Goal: Task Accomplishment & Management: Manage account settings

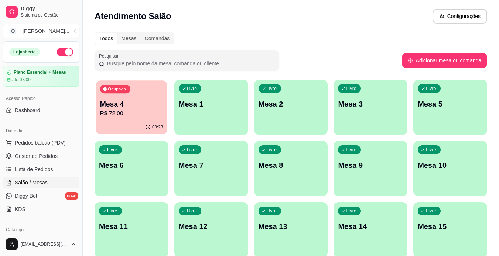
click at [114, 122] on div "00:23" at bounding box center [132, 127] width 72 height 14
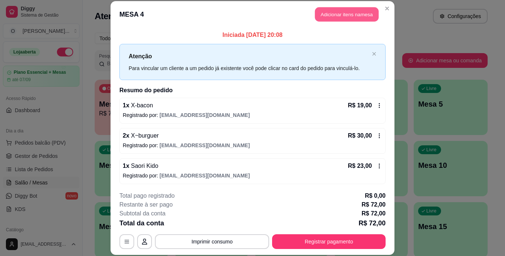
click at [322, 20] on button "Adicionar itens na mesa" at bounding box center [347, 14] width 64 height 14
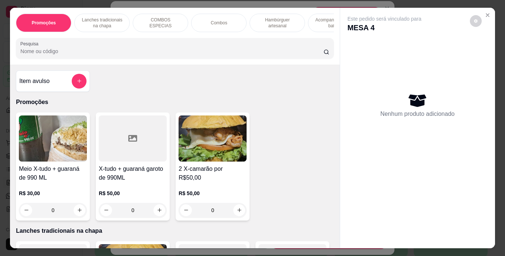
click at [113, 20] on p "Lanches tradicionais na chapa" at bounding box center [102, 23] width 43 height 12
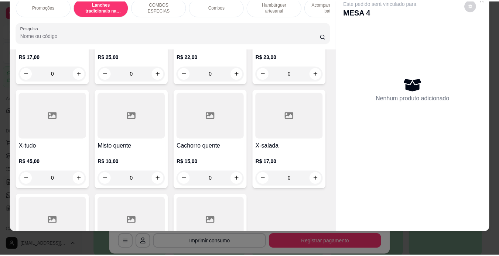
scroll to position [452, 0]
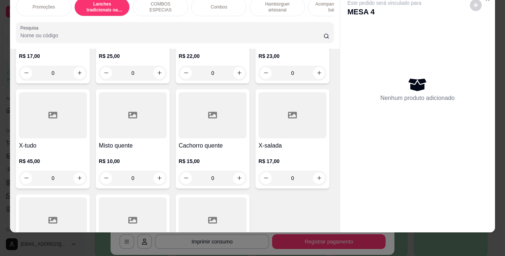
click at [258, 45] on h4 "Meio x-tudo" at bounding box center [292, 40] width 68 height 9
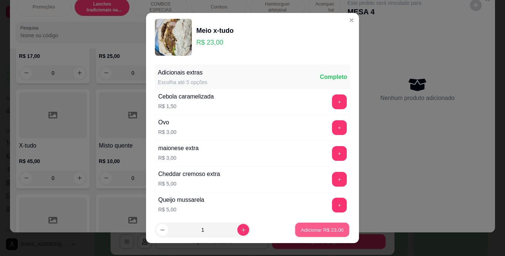
click at [301, 231] on p "Adicionar R$ 23,00" at bounding box center [322, 230] width 43 height 7
type input "1"
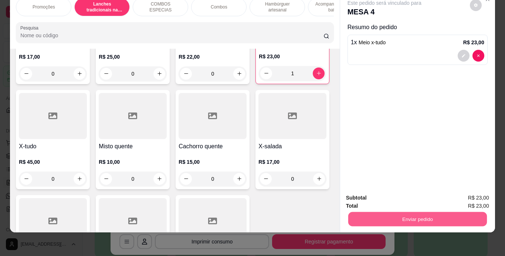
click at [348, 212] on button "Enviar pedido" at bounding box center [417, 219] width 138 height 14
click at [361, 193] on button "Não registrar e enviar pedido" at bounding box center [392, 196] width 75 height 14
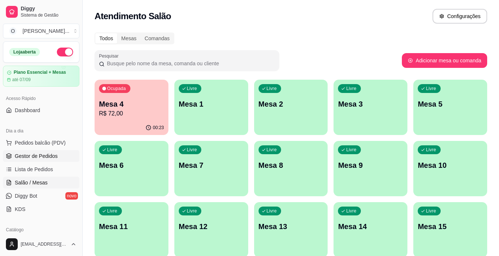
click at [44, 154] on span "Gestor de Pedidos" at bounding box center [36, 156] width 43 height 7
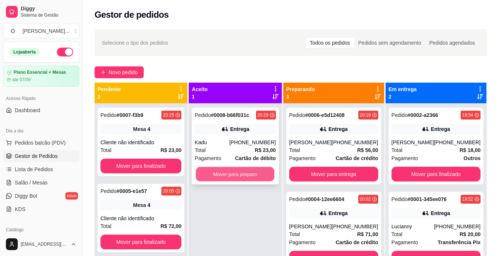
click at [235, 173] on button "Mover para preparo" at bounding box center [235, 174] width 79 height 14
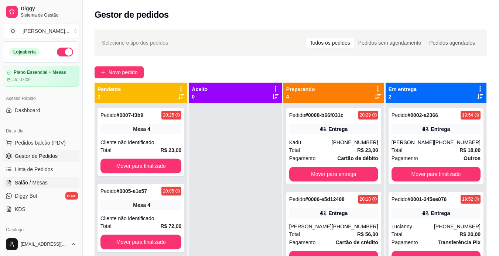
click at [42, 183] on span "Salão / Mesas" at bounding box center [31, 182] width 33 height 7
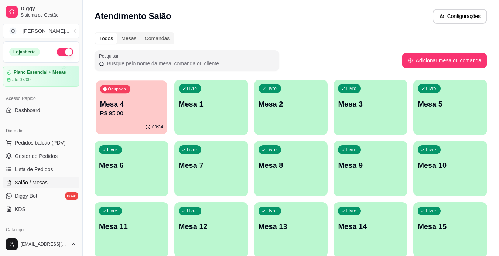
click at [130, 101] on p "Mesa 4" at bounding box center [131, 104] width 63 height 10
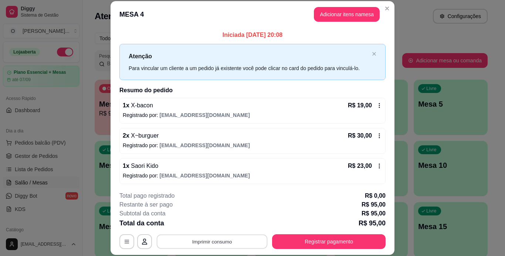
click at [236, 244] on button "Imprimir consumo" at bounding box center [212, 242] width 111 height 14
click at [214, 223] on button "IMPRESSORA" at bounding box center [211, 224] width 52 height 11
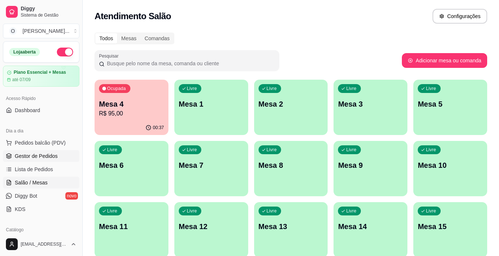
click at [43, 154] on span "Gestor de Pedidos" at bounding box center [36, 156] width 43 height 7
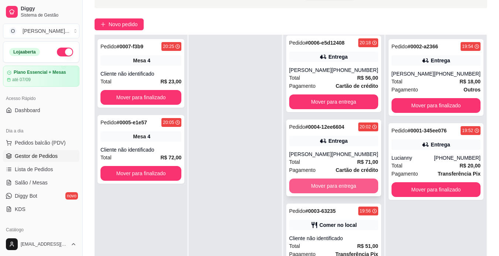
scroll to position [51, 0]
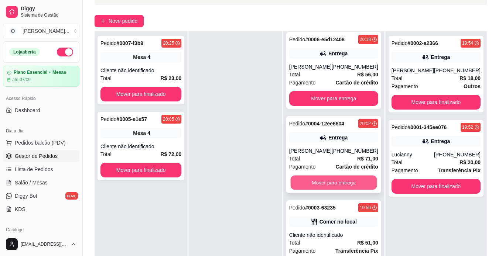
click at [337, 183] on button "Mover para entrega" at bounding box center [333, 183] width 86 height 14
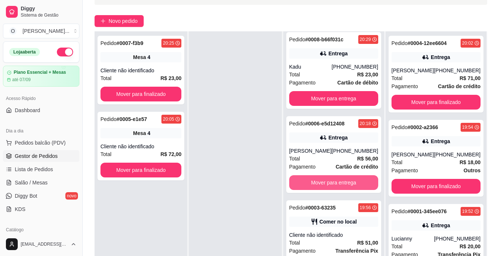
scroll to position [11, 0]
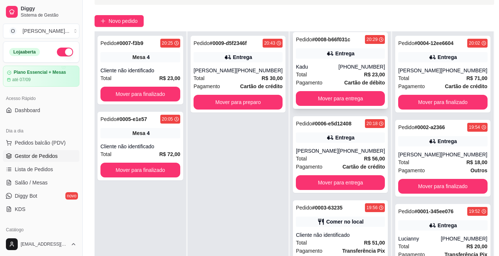
click at [340, 50] on div "Entrega" at bounding box center [344, 53] width 19 height 7
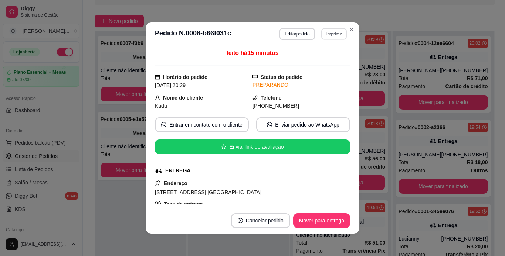
click at [331, 33] on button "Imprimir" at bounding box center [333, 33] width 25 height 11
click at [318, 59] on button "IMPRESSORA" at bounding box center [318, 59] width 52 height 11
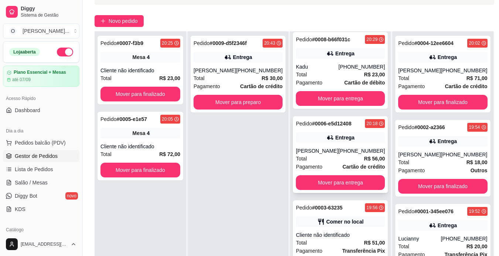
click at [333, 138] on div "Pedido # 0006-e5d12408 20:18 Entrega [PERSON_NAME] [PHONE_NUMBER] Total R$ 56,0…" at bounding box center [340, 154] width 95 height 77
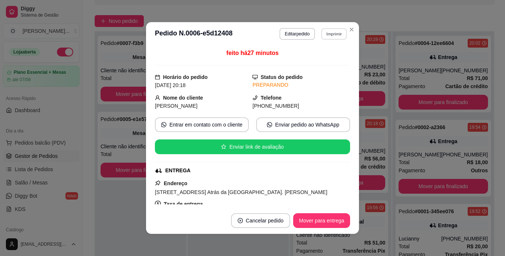
click at [328, 34] on button "Imprimir" at bounding box center [333, 33] width 25 height 11
click at [312, 59] on button "IMPRESSORA" at bounding box center [318, 59] width 52 height 11
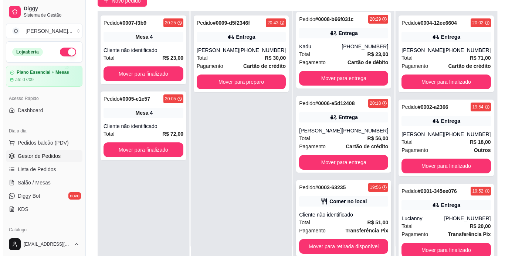
scroll to position [0, 0]
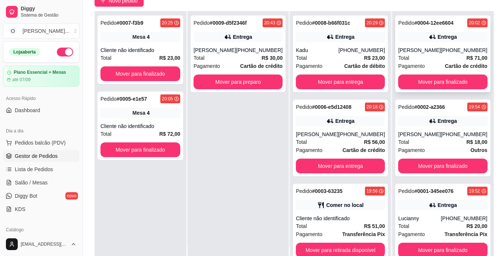
click at [426, 54] on div "[PERSON_NAME]" at bounding box center [419, 50] width 42 height 7
click at [325, 79] on button "Mover para entrega" at bounding box center [340, 82] width 86 height 14
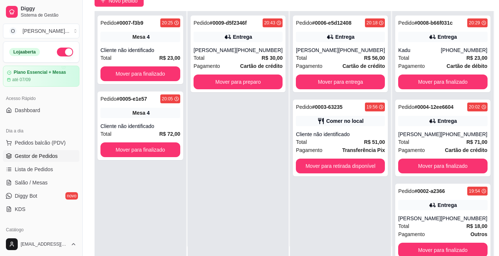
click at [325, 79] on div "Pedido # 0006-e5d12408 20:18 Entrega [PERSON_NAME] [PHONE_NUMBER] Total R$ 56,0…" at bounding box center [340, 54] width 95 height 77
click at [367, 85] on button "Mover para entrega" at bounding box center [340, 82] width 86 height 14
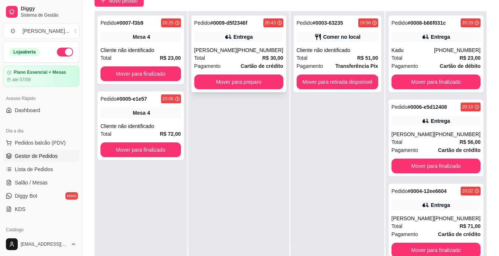
click at [237, 53] on div "[PERSON_NAME]" at bounding box center [215, 50] width 42 height 7
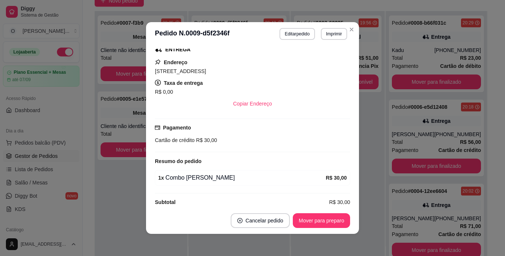
scroll to position [122, 0]
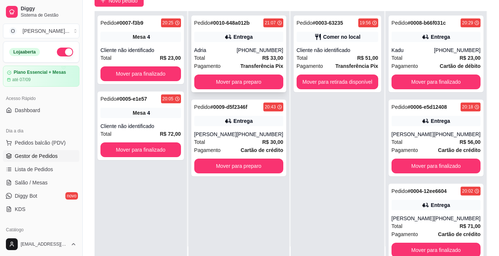
click at [249, 45] on div "Pedido # 0010-648a012b 21:07 Entrega Adria [PHONE_NUMBER] Total R$ 33,00 Pagame…" at bounding box center [238, 54] width 95 height 77
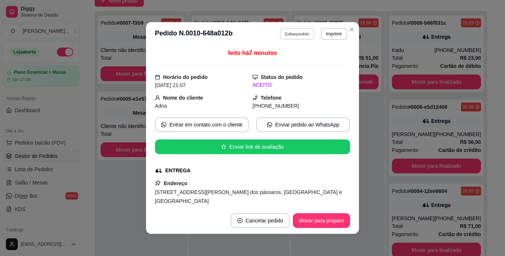
click at [300, 30] on button "Editar pedido" at bounding box center [297, 33] width 34 height 11
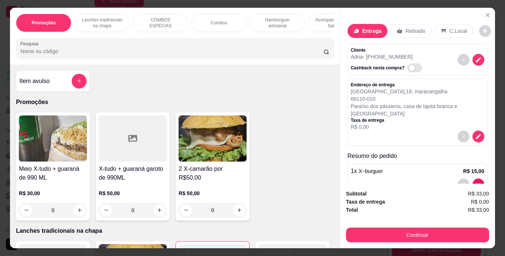
click at [89, 17] on p "Lanches tradicionais na chapa" at bounding box center [102, 23] width 43 height 12
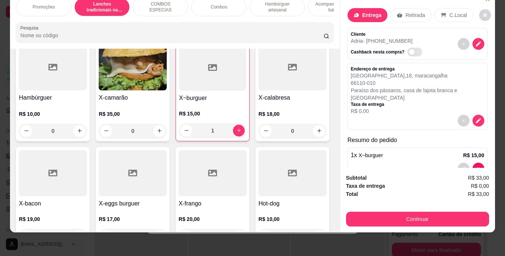
scroll to position [204, 0]
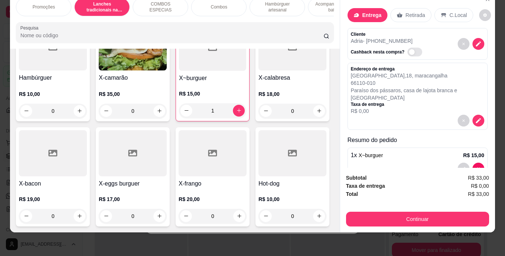
click at [258, 119] on div "0" at bounding box center [292, 111] width 68 height 15
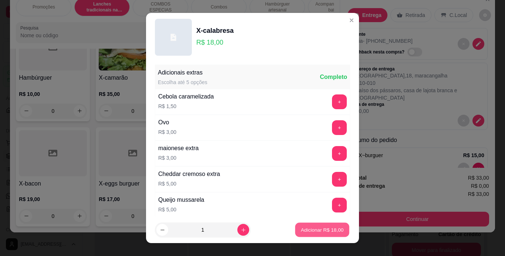
click at [306, 227] on p "Adicionar R$ 18,00" at bounding box center [322, 230] width 43 height 7
type input "1"
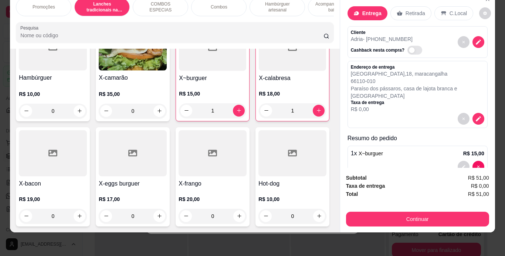
scroll to position [0, 0]
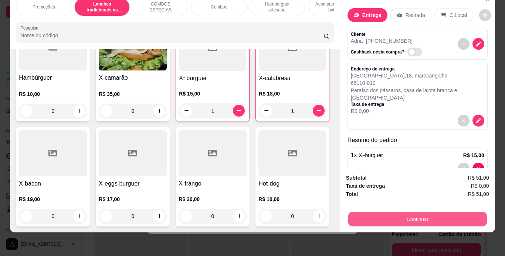
click at [400, 216] on button "Continuar" at bounding box center [417, 219] width 138 height 14
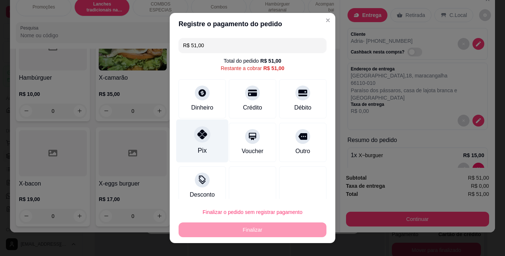
click at [199, 150] on div "Pix" at bounding box center [202, 151] width 9 height 10
type input "R$ 0,00"
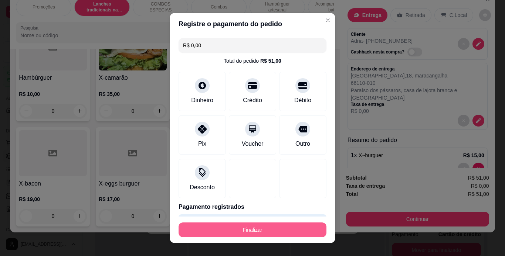
click at [230, 223] on button "Finalizar" at bounding box center [252, 230] width 148 height 15
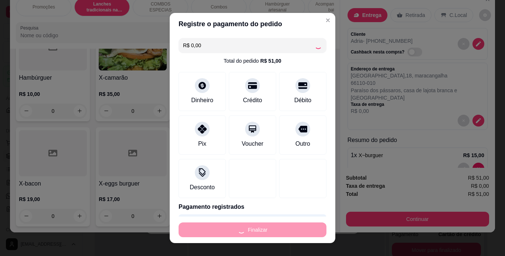
type input "0"
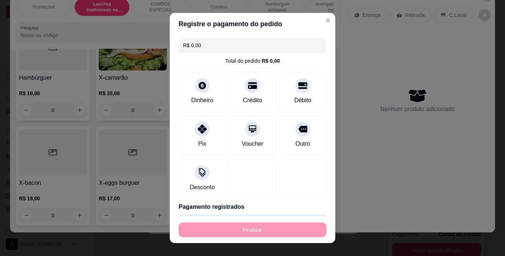
type input "-R$ 51,00"
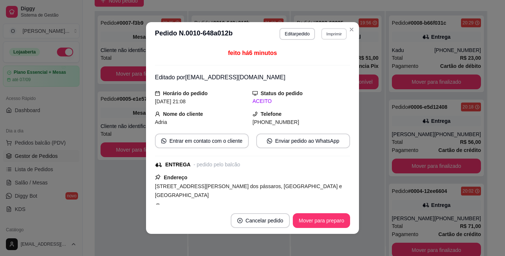
click at [325, 36] on button "Imprimir" at bounding box center [333, 33] width 25 height 11
click at [323, 57] on button "IMPRESSORA" at bounding box center [318, 59] width 52 height 11
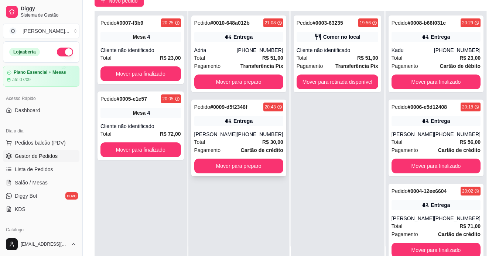
click at [254, 144] on div "Total R$ 30,00" at bounding box center [238, 142] width 89 height 8
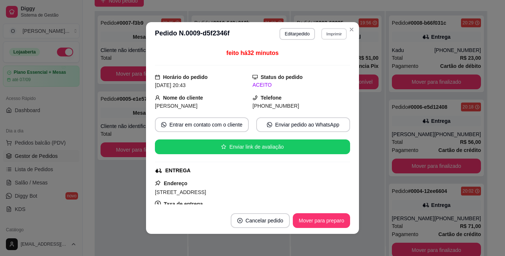
click at [329, 37] on button "Imprimir" at bounding box center [333, 33] width 25 height 11
click at [323, 60] on button "IMPRESSORA" at bounding box center [318, 59] width 52 height 11
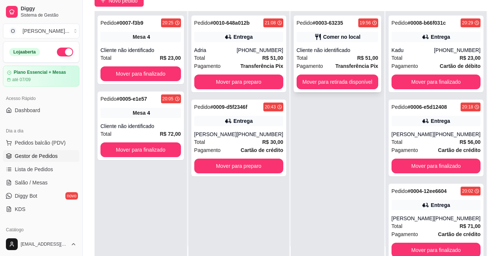
click at [347, 54] on div "Cliente não identificado" at bounding box center [338, 50] width 82 height 7
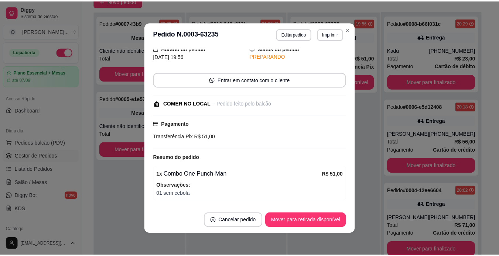
scroll to position [54, 0]
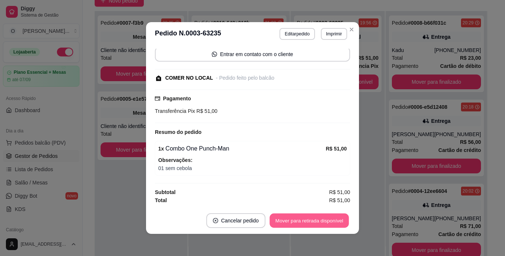
click at [299, 222] on button "Mover para retirada disponível" at bounding box center [308, 221] width 79 height 14
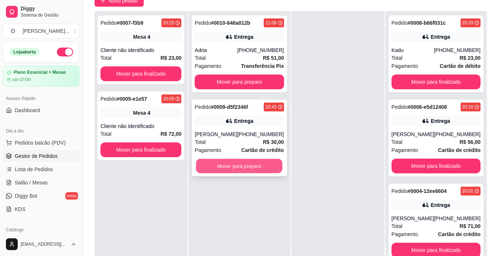
click at [226, 167] on button "Mover para preparo" at bounding box center [239, 166] width 86 height 14
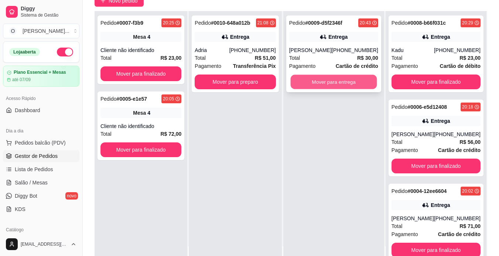
click at [345, 80] on button "Mover para entrega" at bounding box center [333, 82] width 86 height 14
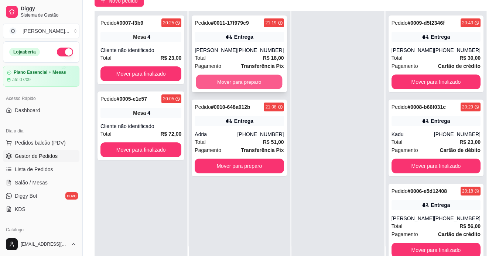
click at [248, 82] on button "Mover para preparo" at bounding box center [239, 82] width 86 height 14
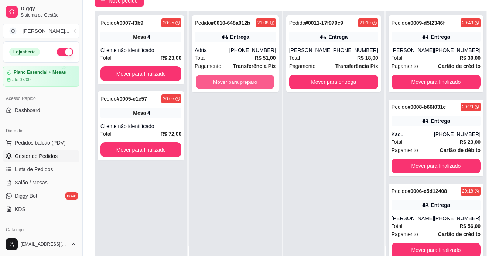
click at [248, 82] on button "Mover para preparo" at bounding box center [235, 82] width 79 height 14
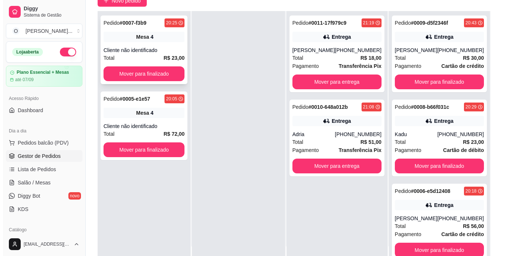
scroll to position [0, 0]
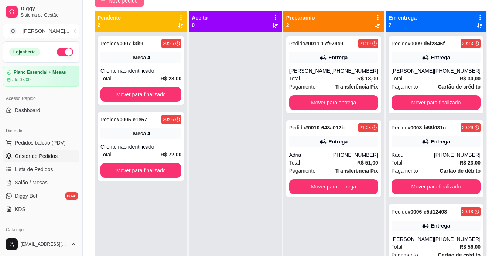
click at [130, 4] on span "Novo pedido" at bounding box center [123, 1] width 29 height 8
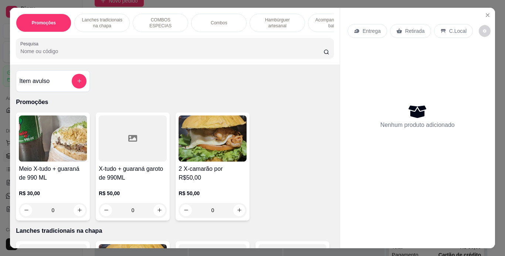
click at [169, 16] on div "COMBOS ESPECIAS" at bounding box center [160, 23] width 55 height 18
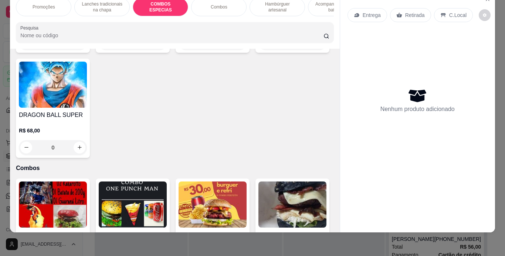
scroll to position [828, 0]
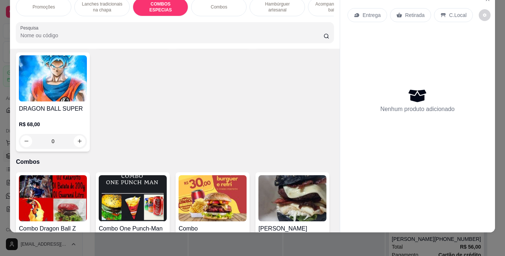
click at [229, 1] on div "Combos" at bounding box center [218, 7] width 55 height 18
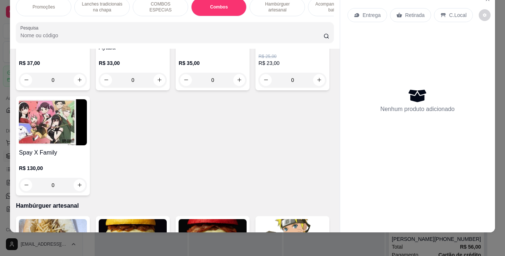
scroll to position [1131, 0]
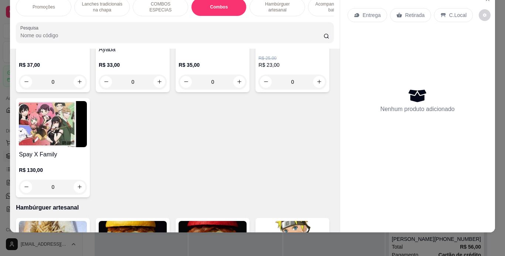
click at [165, 1] on p "COMBOS ESPECIAS" at bounding box center [160, 7] width 43 height 12
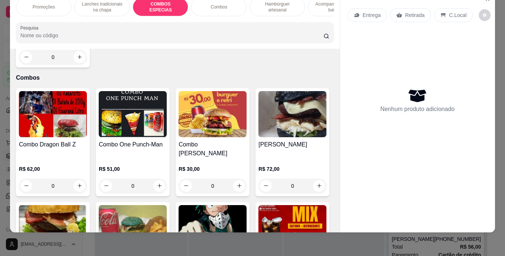
scroll to position [0, 0]
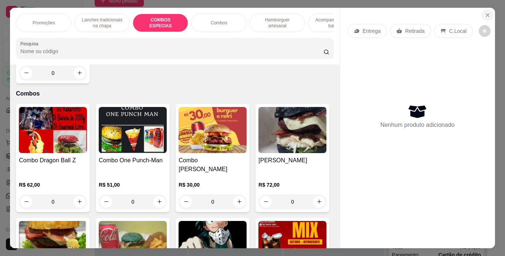
click at [484, 12] on icon "Close" at bounding box center [487, 15] width 6 height 6
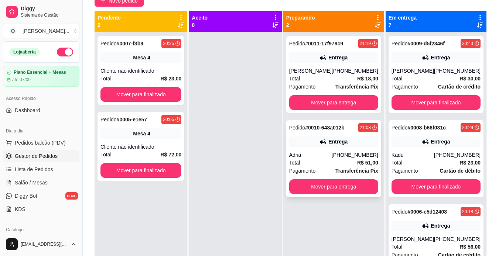
click at [350, 137] on div "Entrega" at bounding box center [333, 142] width 89 height 10
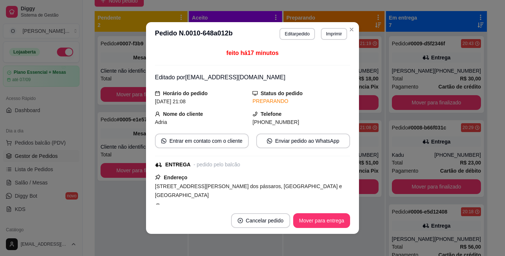
scroll to position [180, 0]
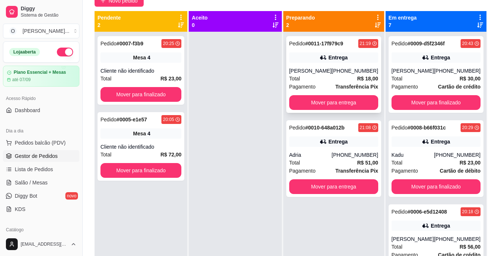
click at [350, 47] on div "Pedido # 0011-17f979c9 21:19" at bounding box center [333, 43] width 89 height 9
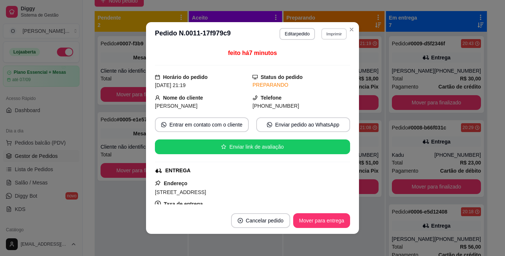
click at [335, 37] on button "Imprimir" at bounding box center [333, 33] width 25 height 11
click at [324, 62] on button "IMPRESSORA" at bounding box center [318, 59] width 52 height 11
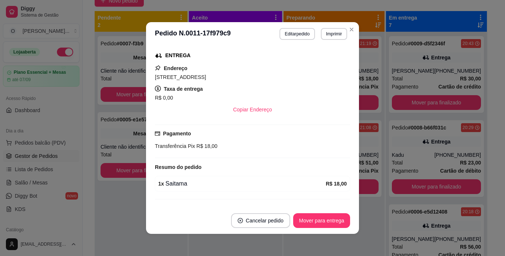
scroll to position [131, 0]
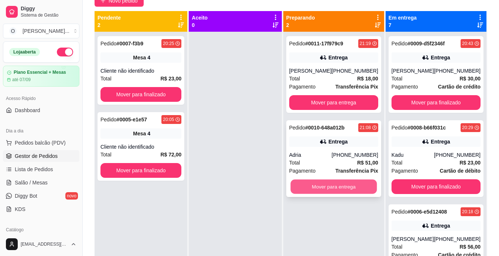
click at [343, 190] on button "Mover para entrega" at bounding box center [333, 187] width 86 height 14
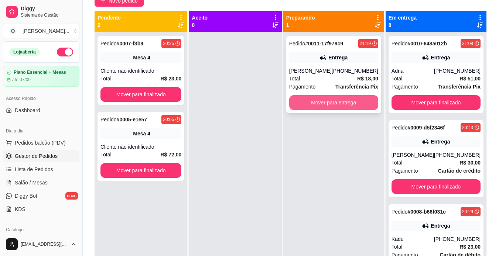
click at [341, 100] on button "Mover para entrega" at bounding box center [333, 102] width 89 height 15
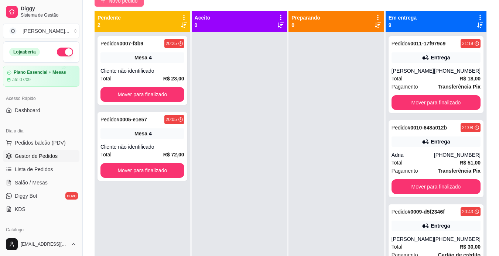
click at [117, 4] on span "Novo pedido" at bounding box center [123, 1] width 29 height 8
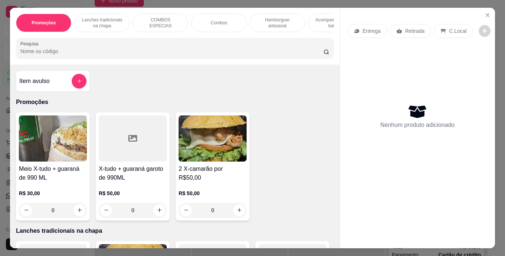
click at [223, 20] on p "Combos" at bounding box center [219, 23] width 17 height 6
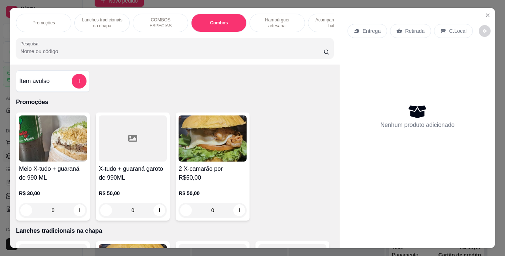
scroll to position [19, 0]
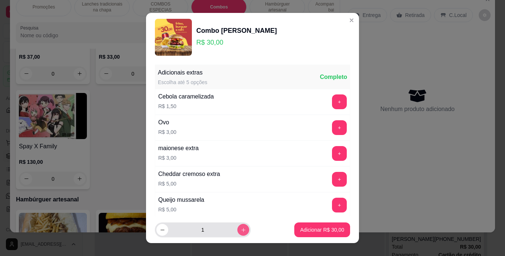
click at [237, 229] on button "increase-product-quantity" at bounding box center [243, 230] width 12 height 12
type input "2"
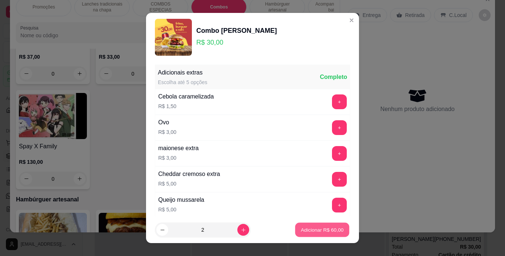
click at [305, 229] on p "Adicionar R$ 60,00" at bounding box center [322, 230] width 43 height 7
type input "2"
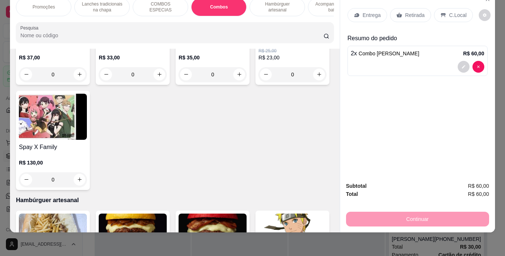
click at [452, 11] on p "C.Local" at bounding box center [457, 14] width 17 height 7
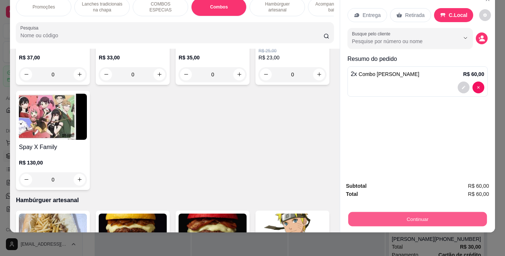
click at [366, 213] on button "Continuar" at bounding box center [417, 219] width 138 height 14
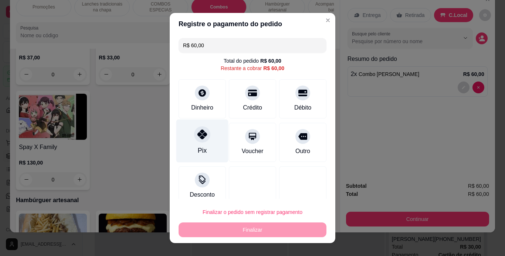
click at [201, 150] on div "Pix" at bounding box center [202, 151] width 9 height 10
type input "R$ 0,00"
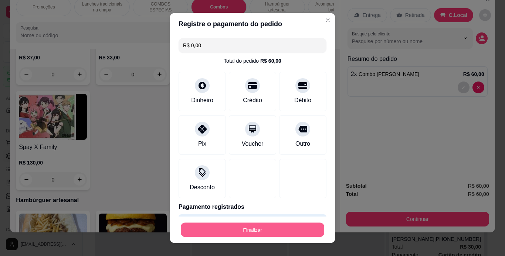
click at [228, 231] on button "Finalizar" at bounding box center [252, 230] width 143 height 14
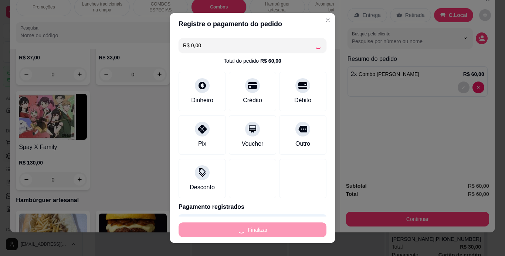
type input "0"
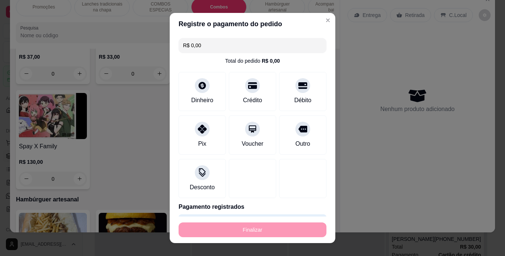
type input "-R$ 60,00"
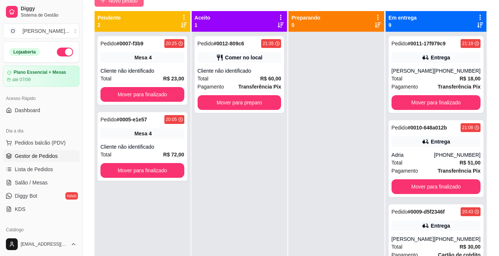
click at [119, 0] on span "Novo pedido" at bounding box center [123, 1] width 29 height 8
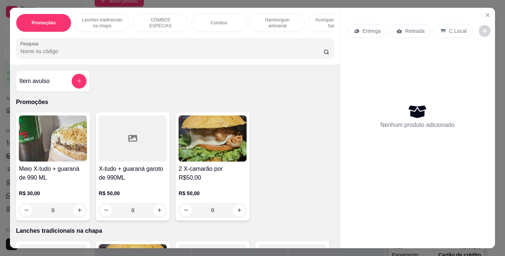
click at [100, 17] on p "Lanches tradicionais na chapa" at bounding box center [102, 23] width 43 height 12
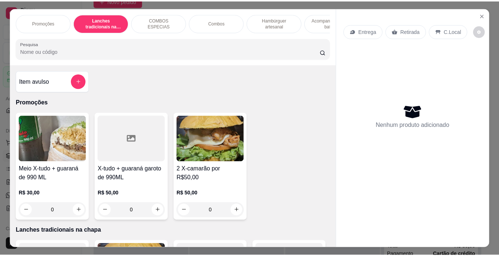
scroll to position [19, 0]
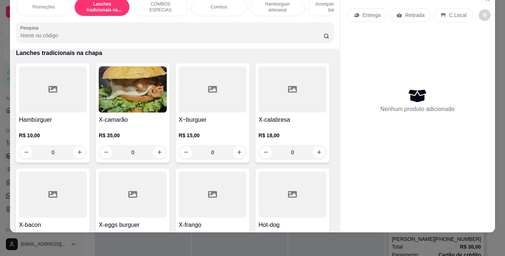
click at [67, 143] on div "R$ 10,00 0" at bounding box center [53, 146] width 68 height 28
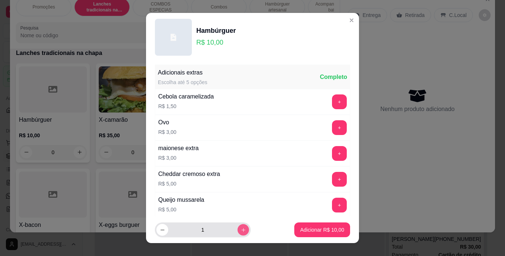
click at [240, 230] on icon "increase-product-quantity" at bounding box center [243, 231] width 6 height 6
type input "2"
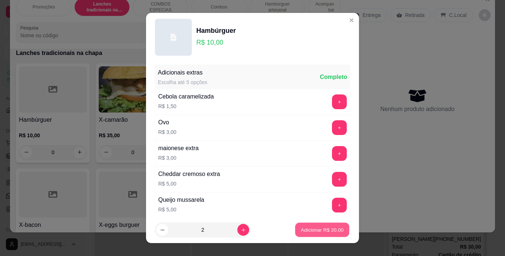
click at [311, 228] on p "Adicionar R$ 20,00" at bounding box center [322, 230] width 43 height 7
type input "2"
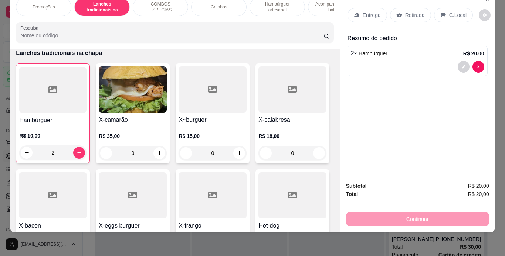
click at [415, 11] on p "Retirada" at bounding box center [415, 14] width 20 height 7
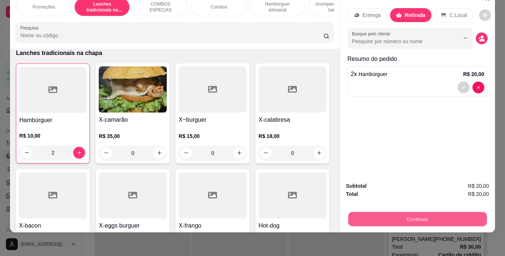
click at [353, 215] on button "Continuar" at bounding box center [417, 219] width 138 height 14
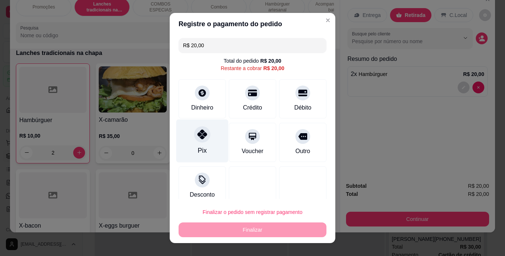
click at [198, 136] on icon at bounding box center [202, 135] width 10 height 10
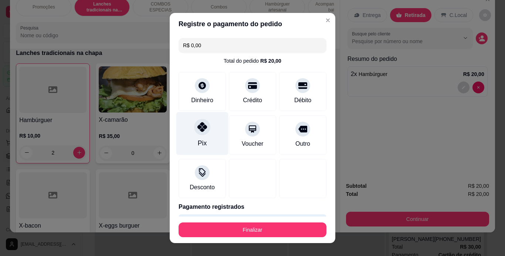
type input "R$ 0,00"
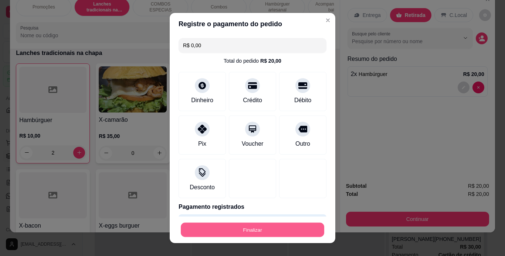
click at [241, 235] on button "Finalizar" at bounding box center [252, 230] width 143 height 14
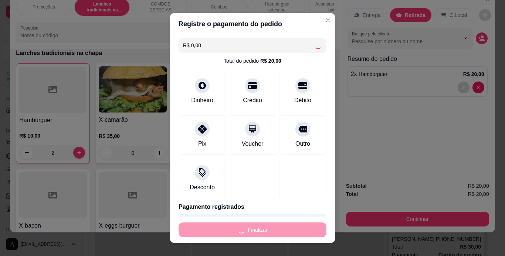
type input "0"
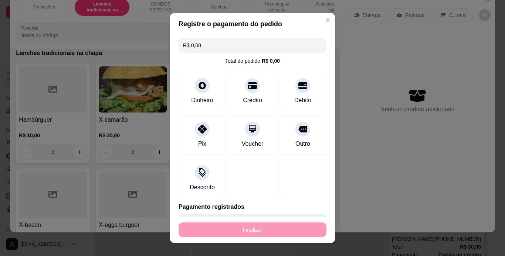
type input "-R$ 20,00"
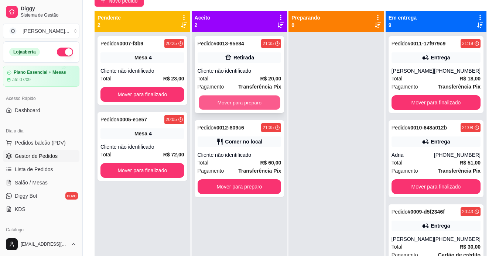
click at [229, 104] on button "Mover para preparo" at bounding box center [239, 103] width 81 height 14
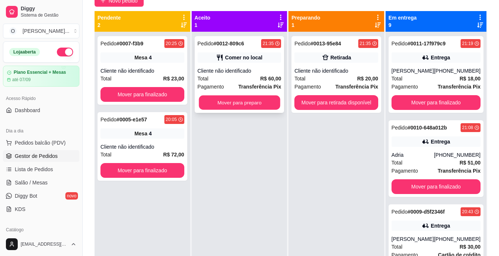
click at [219, 187] on div "Pedido # 0012-809c6 21:35 Comer no local Cliente não identificado Total R$ 60,0…" at bounding box center [240, 160] width 96 height 256
click at [235, 101] on button "Mover para preparo" at bounding box center [239, 103] width 81 height 14
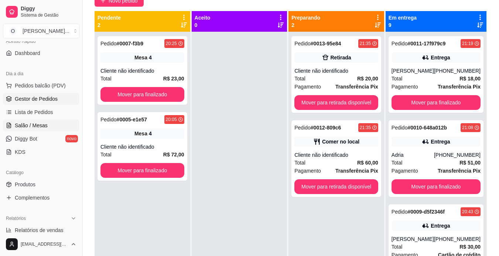
scroll to position [57, 0]
click at [34, 183] on span "Produtos" at bounding box center [25, 184] width 21 height 7
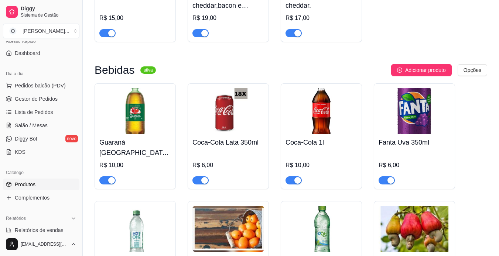
scroll to position [2115, 0]
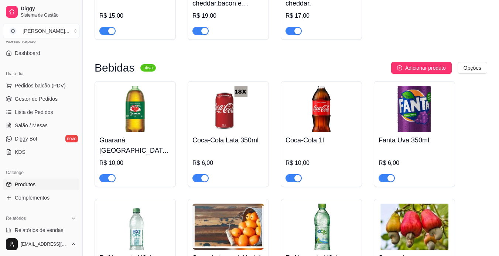
click at [391, 175] on div "button" at bounding box center [390, 178] width 7 height 7
click at [386, 174] on button "button" at bounding box center [387, 178] width 16 height 8
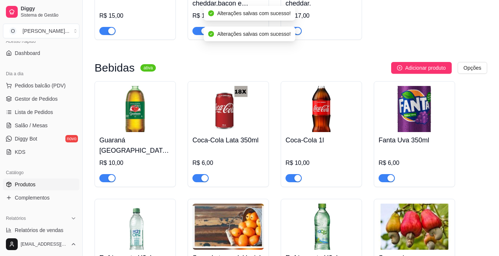
click at [386, 174] on span "button" at bounding box center [387, 178] width 16 height 8
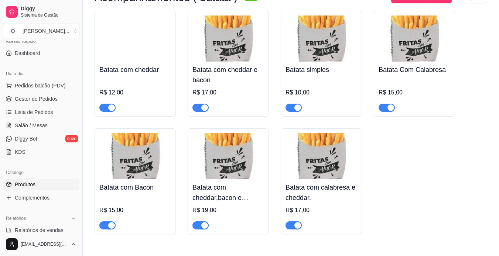
scroll to position [1921, 0]
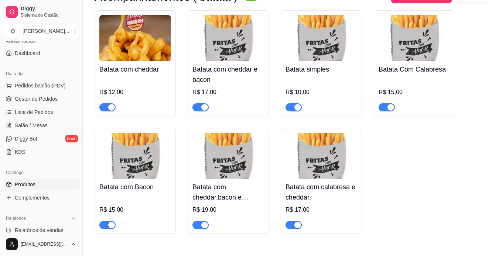
click at [233, 170] on img at bounding box center [228, 156] width 72 height 46
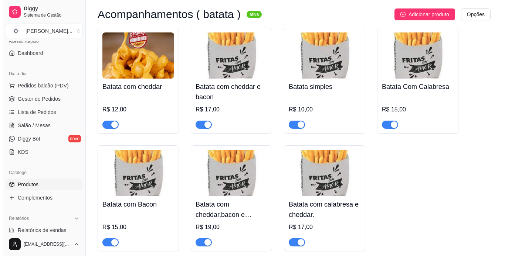
scroll to position [1913, 0]
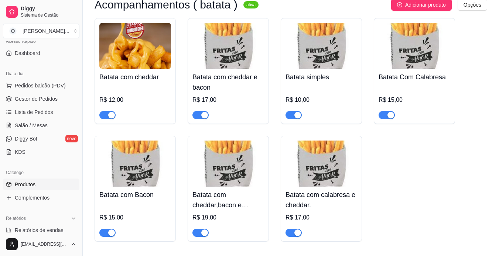
click at [241, 161] on img at bounding box center [228, 164] width 72 height 46
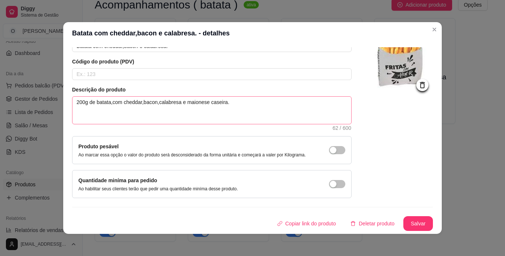
scroll to position [1, 0]
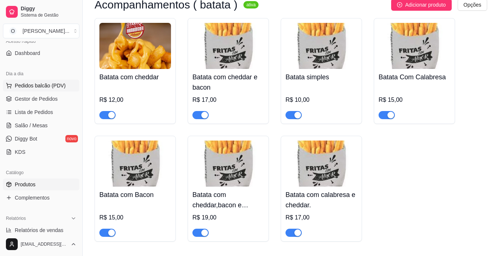
click at [41, 89] on span "Pedidos balcão (PDV)" at bounding box center [40, 85] width 51 height 7
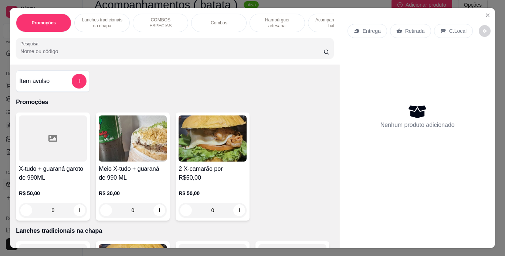
click at [449, 28] on p "C.Local" at bounding box center [457, 30] width 17 height 7
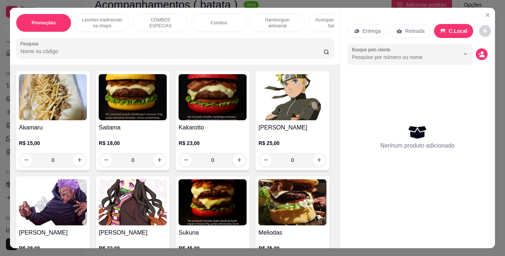
scroll to position [1294, 0]
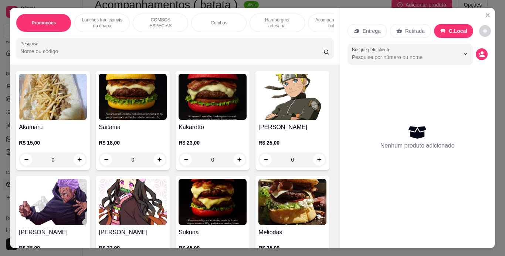
click at [452, 68] on div "Nenhum produto adicionado" at bounding box center [417, 137] width 140 height 145
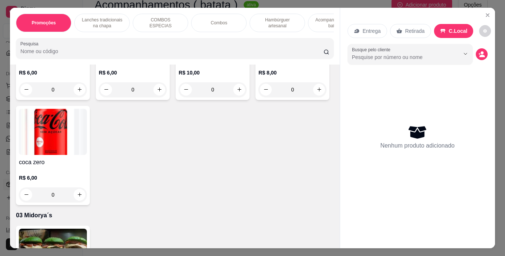
scroll to position [2052, 0]
type input "1"
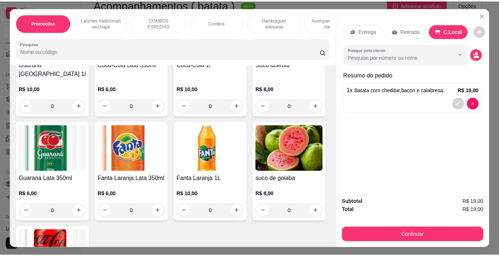
scroll to position [1930, 0]
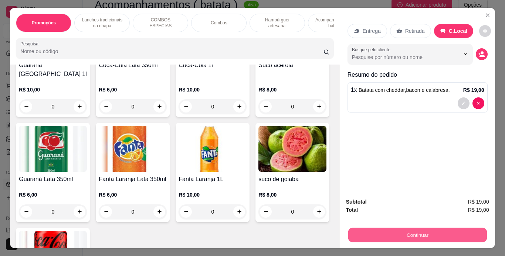
click at [388, 238] on button "Continuar" at bounding box center [417, 235] width 138 height 14
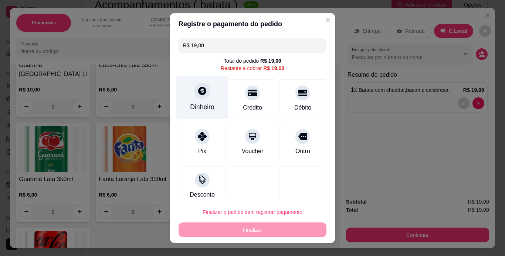
click at [186, 96] on div "Dinheiro" at bounding box center [202, 97] width 52 height 43
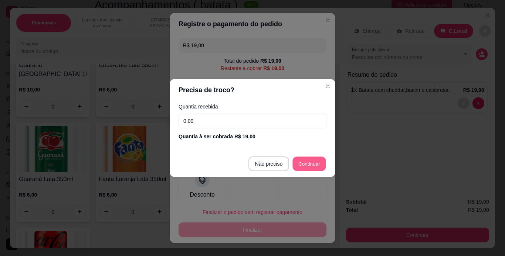
type input "R$ 0,00"
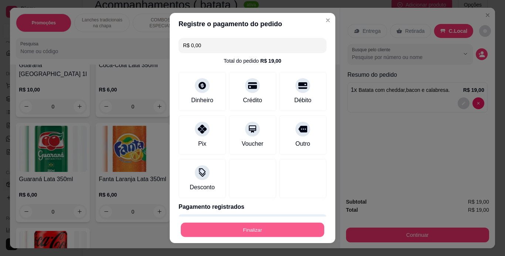
click at [266, 229] on button "Finalizar" at bounding box center [252, 230] width 143 height 14
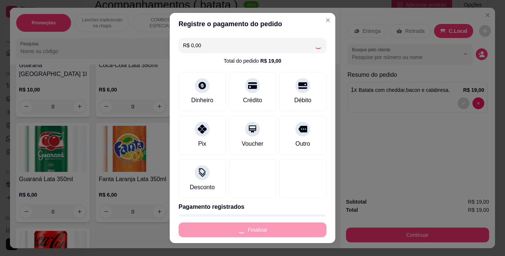
type input "0"
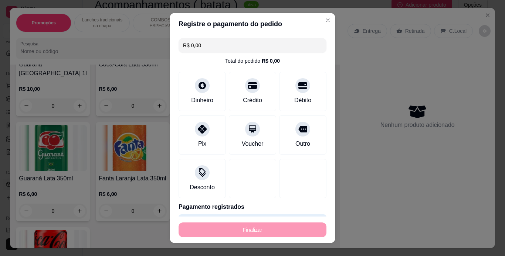
type input "-R$ 19,00"
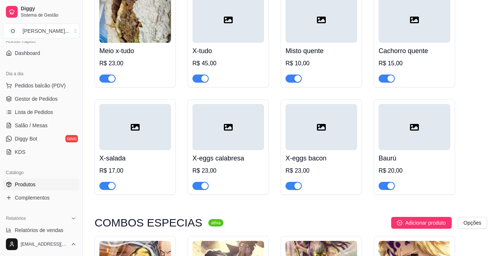
scroll to position [565, 0]
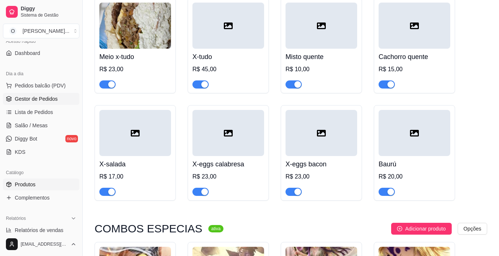
click at [44, 102] on span "Gestor de Pedidos" at bounding box center [36, 98] width 43 height 7
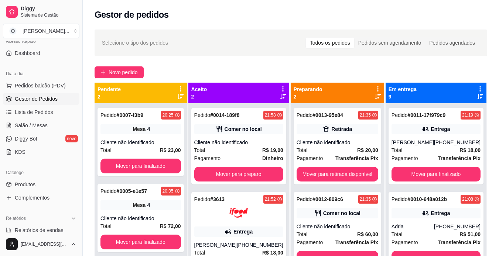
click at [128, 78] on div "Selecione o tipo dos pedidos Todos os pedidos Pedidos sem agendamento Pedidos a…" at bounding box center [291, 186] width 416 height 323
click at [126, 75] on span "Novo pedido" at bounding box center [123, 72] width 29 height 8
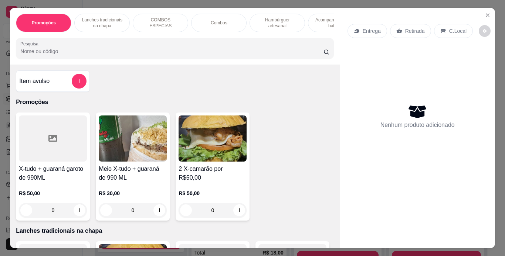
click at [264, 21] on p "Hambúrguer artesanal" at bounding box center [277, 23] width 43 height 12
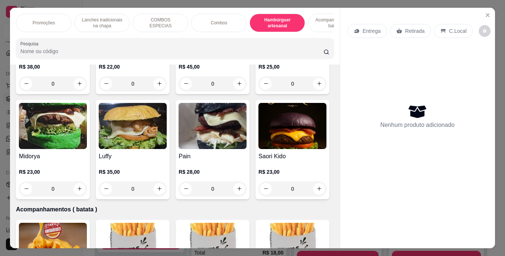
scroll to position [19, 0]
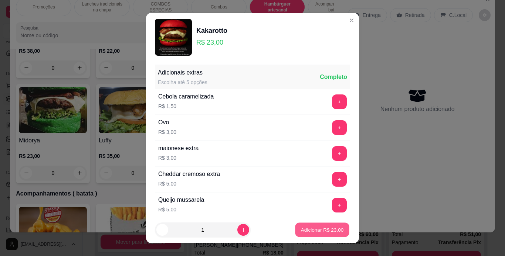
click at [303, 230] on p "Adicionar R$ 23,00" at bounding box center [322, 230] width 43 height 7
type input "1"
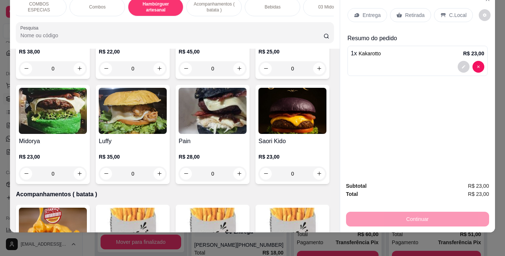
scroll to position [0, 121]
click at [279, 5] on div "Bebidas" at bounding box center [272, 7] width 55 height 18
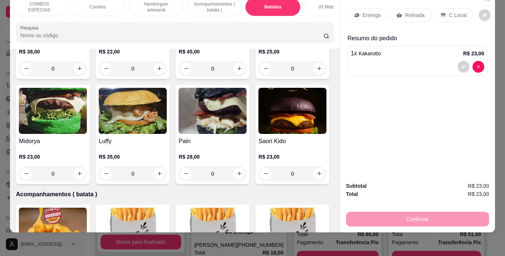
scroll to position [2269, 0]
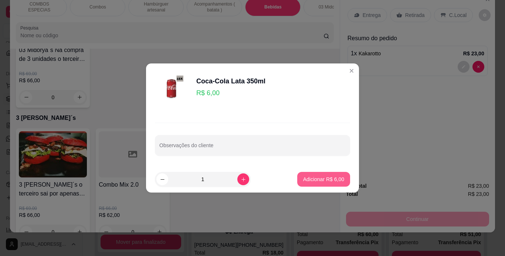
click at [310, 181] on p "Adicionar R$ 6,00" at bounding box center [323, 179] width 41 height 7
type input "1"
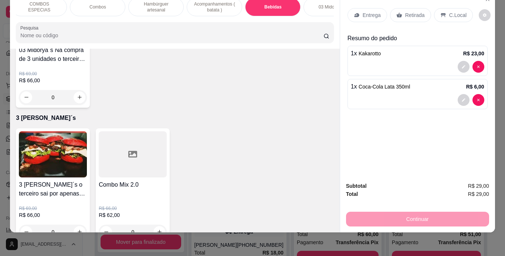
click at [442, 8] on div "C.Local" at bounding box center [453, 15] width 39 height 14
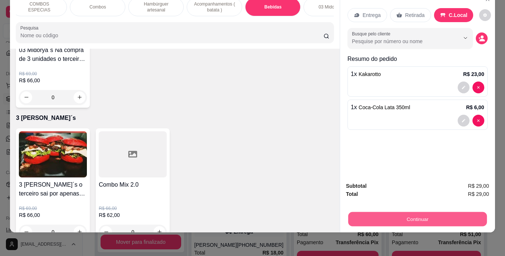
click at [379, 218] on button "Continuar" at bounding box center [417, 219] width 138 height 14
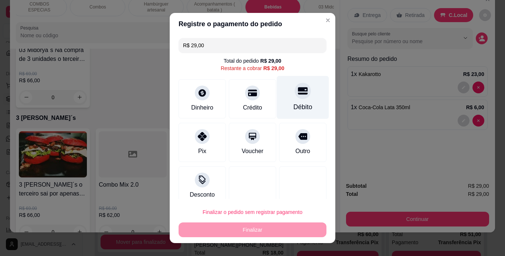
click at [298, 95] on icon at bounding box center [303, 90] width 10 height 7
type input "R$ 0,00"
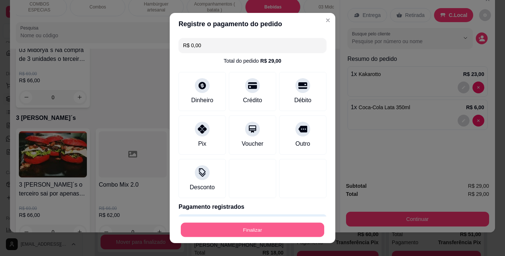
click at [267, 235] on button "Finalizar" at bounding box center [252, 230] width 143 height 14
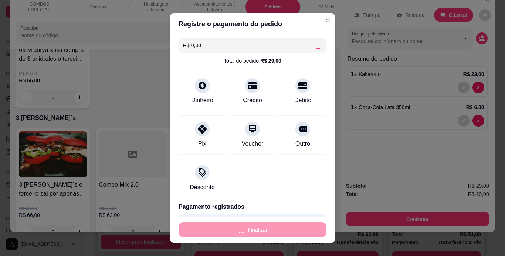
type input "0"
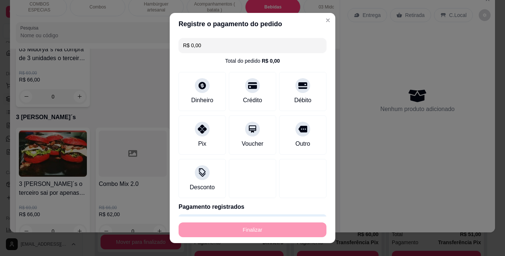
type input "-R$ 29,00"
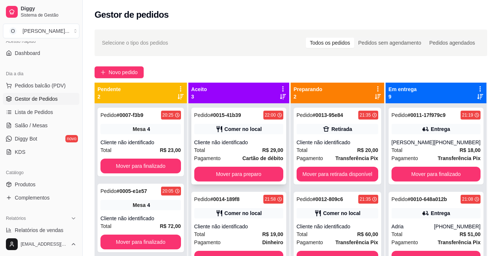
click at [262, 147] on strong "R$ 29,00" at bounding box center [272, 150] width 21 height 6
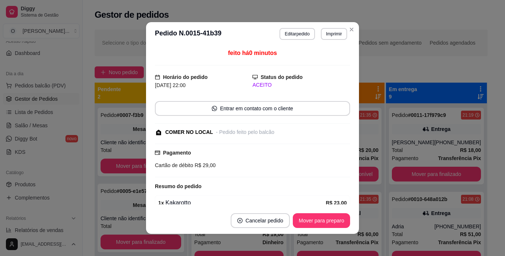
scroll to position [58, 0]
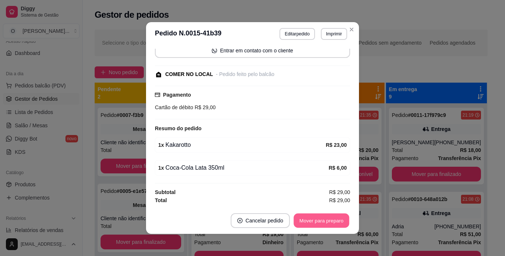
click at [308, 220] on button "Mover para preparo" at bounding box center [320, 221] width 55 height 14
click at [308, 220] on div "Mover para preparo" at bounding box center [316, 220] width 68 height 15
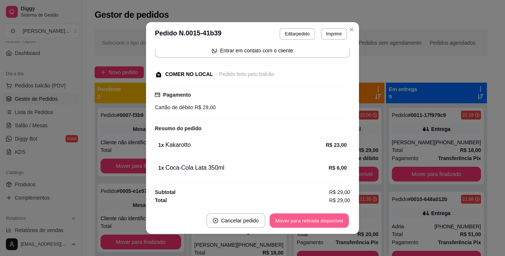
click at [308, 220] on button "Mover para retirada disponível" at bounding box center [308, 221] width 79 height 14
click at [308, 220] on button "Mover para finalizado" at bounding box center [319, 221] width 59 height 14
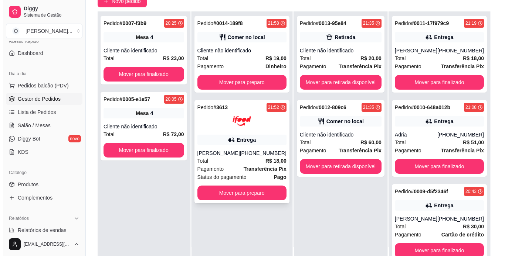
scroll to position [80, 0]
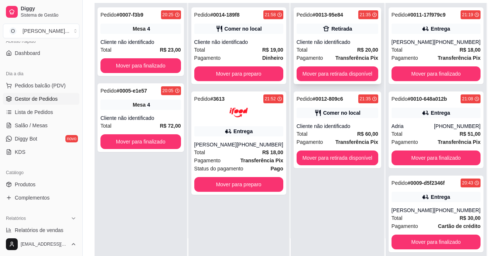
click at [321, 42] on div "Cliente não identificado" at bounding box center [338, 41] width 82 height 7
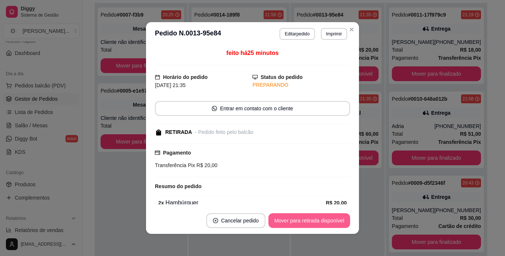
click at [313, 222] on button "Mover para retirada disponível" at bounding box center [309, 220] width 82 height 15
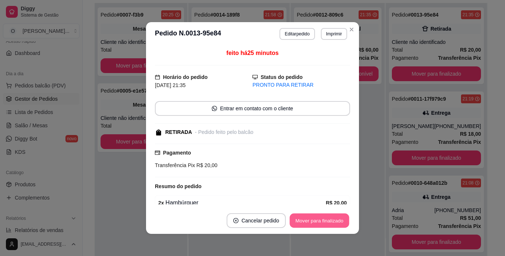
click at [313, 222] on button "Mover para finalizado" at bounding box center [319, 221] width 59 height 14
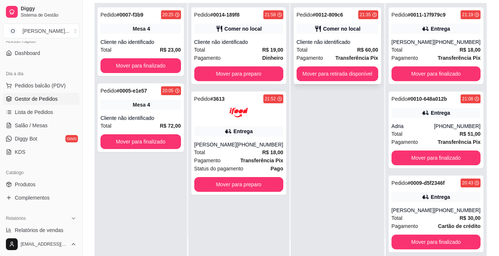
click at [338, 40] on div "Cliente não identificado" at bounding box center [338, 41] width 82 height 7
click at [335, 16] on strong "# 0012-809c6" at bounding box center [327, 15] width 31 height 6
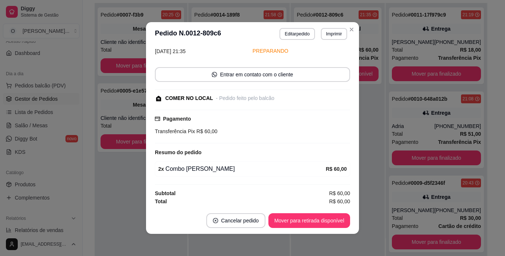
scroll to position [35, 0]
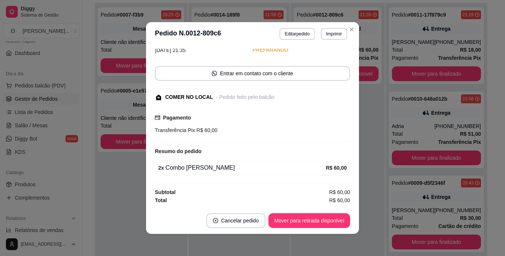
drag, startPoint x: 264, startPoint y: 138, endPoint x: 223, endPoint y: 59, distance: 89.7
click at [223, 59] on div "feito há 25 minutos Horário do pedido [DATE] 21:35 Status do pedido PREPARANDO …" at bounding box center [252, 127] width 195 height 156
click at [301, 35] on button "Editar pedido" at bounding box center [297, 33] width 34 height 11
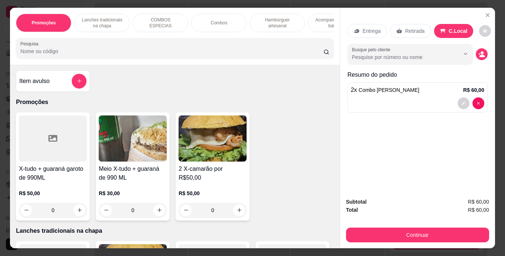
click at [106, 23] on p "Lanches tradicionais na chapa" at bounding box center [102, 23] width 43 height 12
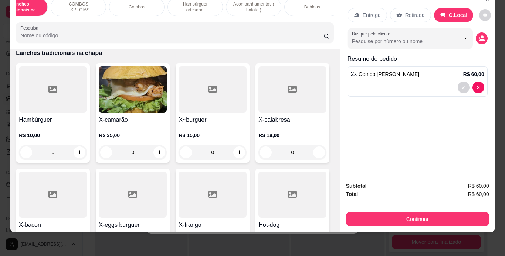
scroll to position [0, 82]
click at [313, 5] on div "Bebidas" at bounding box center [311, 7] width 55 height 18
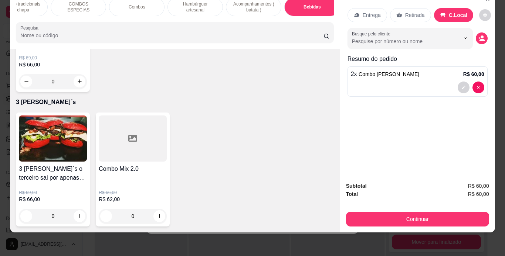
scroll to position [2431, 0]
type input "1"
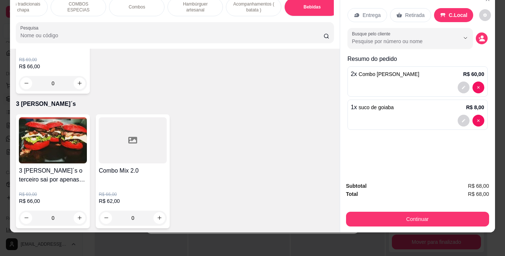
scroll to position [2255, 0]
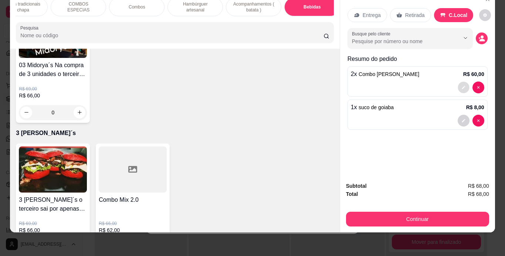
click at [457, 82] on button "decrease-product-quantity" at bounding box center [462, 87] width 11 height 11
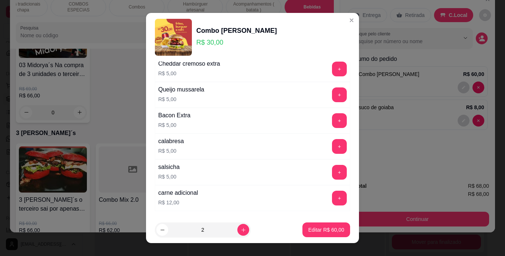
scroll to position [111, 0]
click at [160, 229] on icon "decrease-product-quantity" at bounding box center [163, 231] width 6 height 6
type input "1"
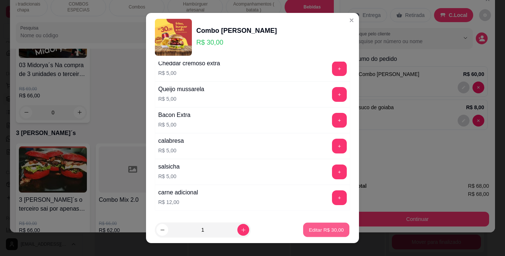
click at [318, 225] on button "Editar R$ 30,00" at bounding box center [326, 230] width 46 height 14
type input "1"
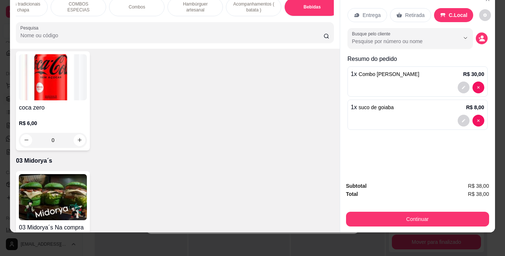
scroll to position [2092, 0]
click at [141, 4] on p "Combos" at bounding box center [137, 7] width 17 height 6
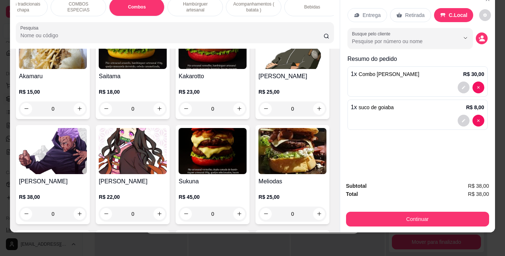
scroll to position [1417, 0]
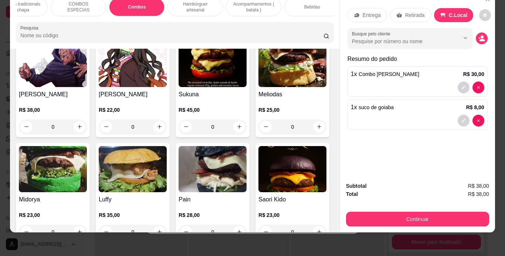
click at [155, 29] on div "0" at bounding box center [133, 21] width 68 height 15
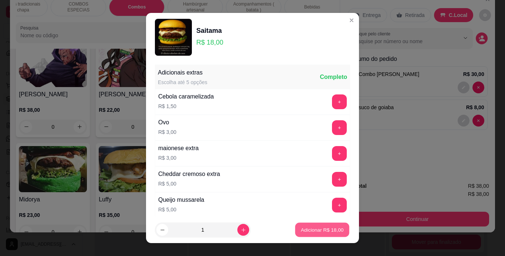
click at [307, 226] on button "Adicionar R$ 18,00" at bounding box center [322, 230] width 54 height 14
type input "1"
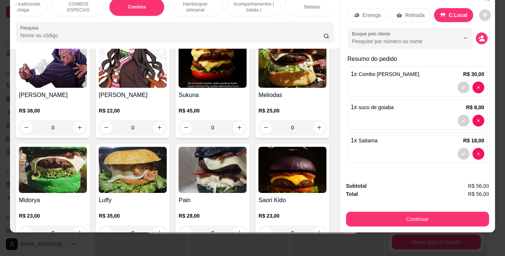
scroll to position [0, 0]
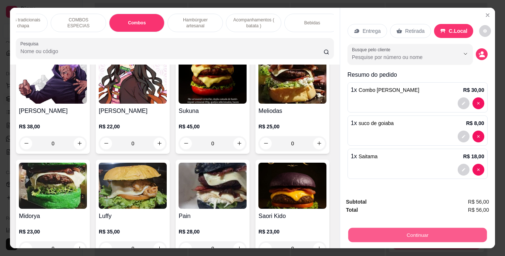
click at [400, 232] on button "Continuar" at bounding box center [417, 235] width 138 height 14
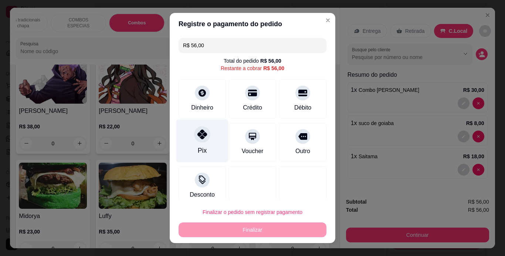
click at [197, 130] on icon at bounding box center [202, 135] width 10 height 10
type input "R$ 0,00"
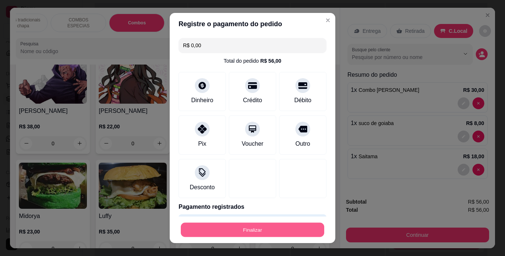
click at [269, 228] on button "Finalizar" at bounding box center [252, 230] width 143 height 14
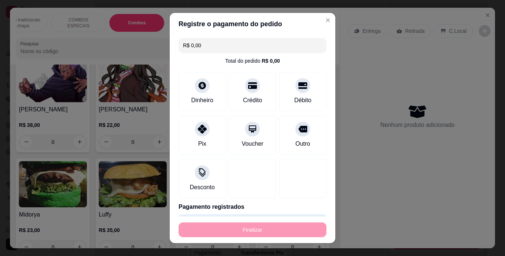
type input "0"
type input "-R$ 56,00"
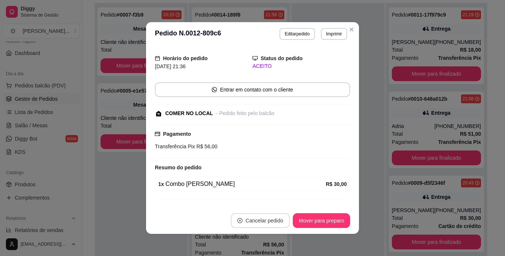
scroll to position [51, 0]
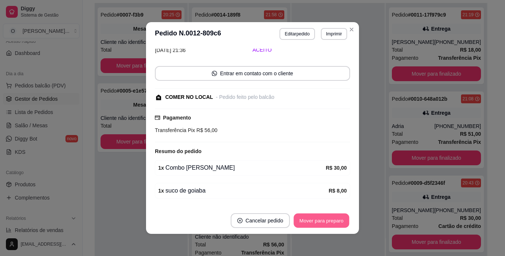
click at [321, 219] on button "Mover para preparo" at bounding box center [320, 221] width 55 height 14
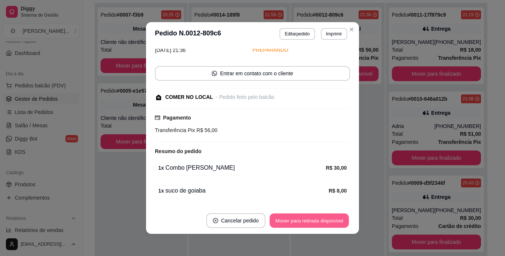
click at [321, 219] on button "Mover para retirada disponível" at bounding box center [308, 221] width 79 height 14
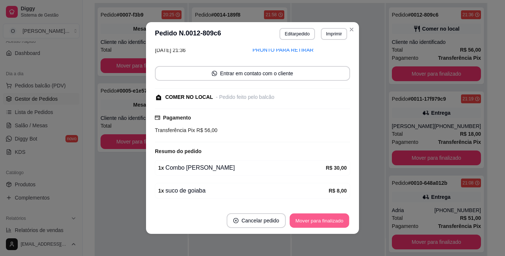
click at [335, 219] on button "Mover para finalizado" at bounding box center [319, 221] width 59 height 14
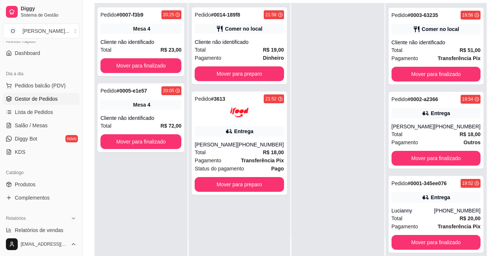
scroll to position [531, 0]
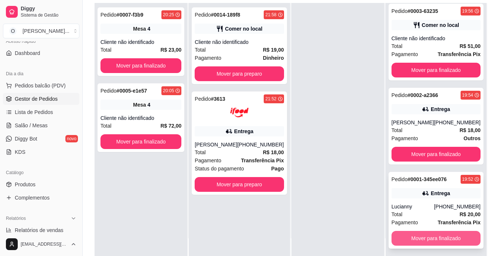
click at [434, 242] on button "Mover para finalizado" at bounding box center [435, 238] width 89 height 15
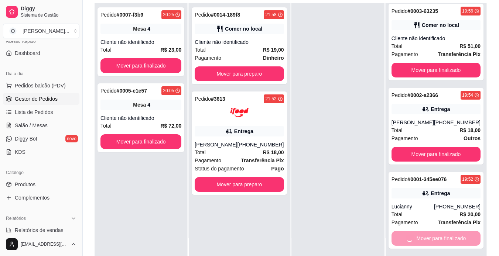
scroll to position [447, 0]
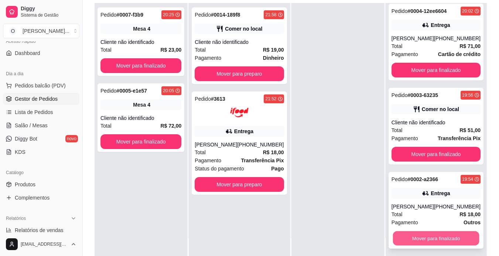
click at [427, 239] on button "Mover para finalizado" at bounding box center [436, 239] width 86 height 14
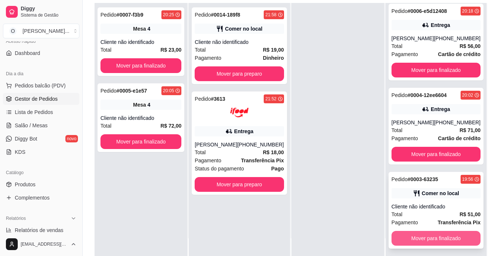
scroll to position [363, 0]
click at [421, 241] on button "Mover para finalizado" at bounding box center [436, 239] width 86 height 14
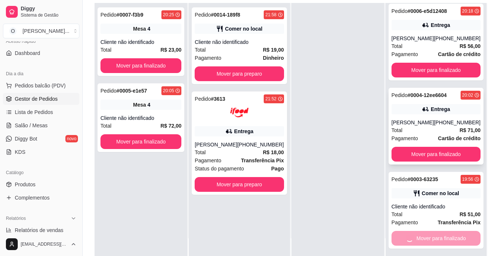
scroll to position [278, 0]
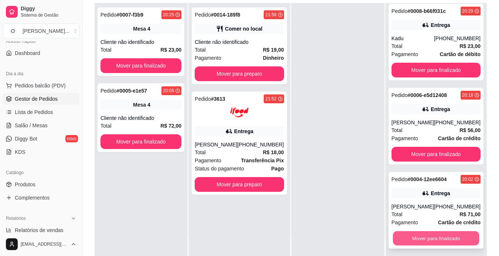
click at [425, 239] on button "Mover para finalizado" at bounding box center [436, 239] width 86 height 14
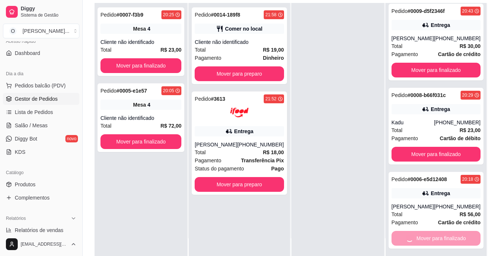
scroll to position [88, 0]
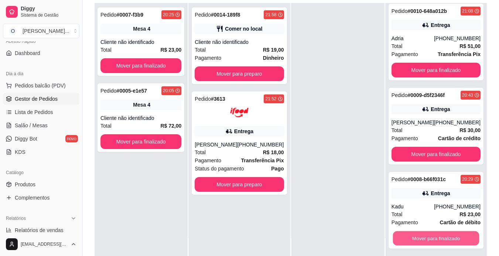
click at [425, 239] on button "Mover para finalizado" at bounding box center [436, 239] width 86 height 14
click at [425, 239] on button "Mover para finalizado" at bounding box center [435, 238] width 89 height 15
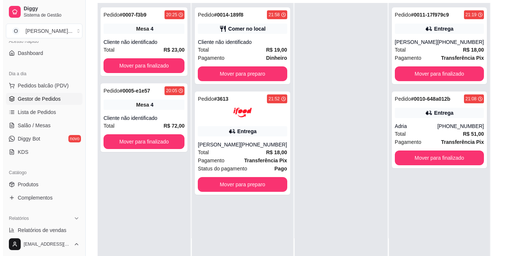
scroll to position [0, 0]
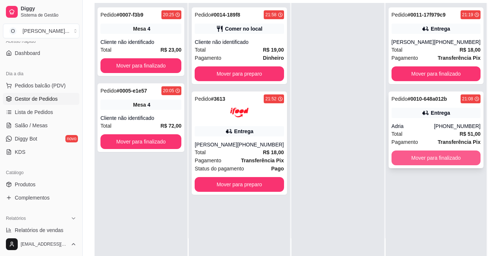
click at [440, 160] on button "Mover para finalizado" at bounding box center [435, 158] width 89 height 15
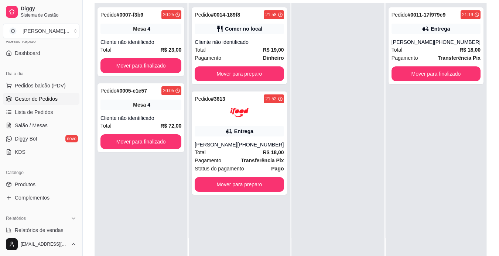
click at [328, 164] on div at bounding box center [337, 131] width 93 height 256
click at [272, 134] on div "Entrega" at bounding box center [239, 131] width 89 height 10
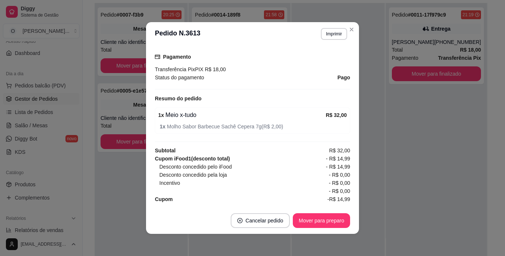
scroll to position [227, 0]
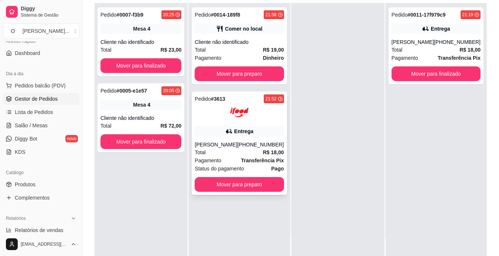
click at [264, 136] on div "Entrega" at bounding box center [239, 131] width 89 height 10
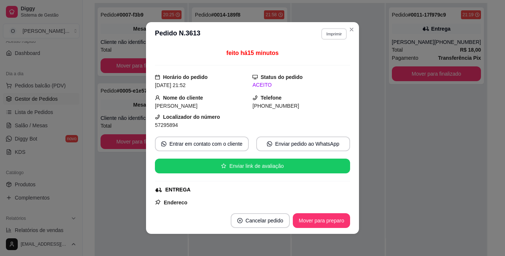
click at [328, 31] on button "Imprimir" at bounding box center [333, 33] width 25 height 11
click at [326, 61] on button "IMPRESSORA" at bounding box center [318, 59] width 52 height 11
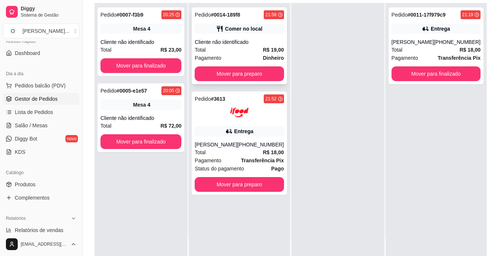
click at [236, 24] on div "Comer no local" at bounding box center [239, 29] width 89 height 10
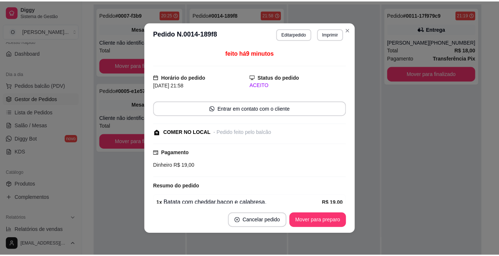
scroll to position [35, 0]
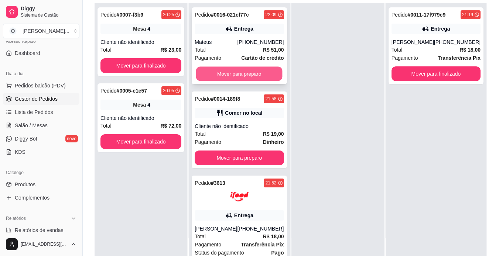
click at [230, 73] on button "Mover para preparo" at bounding box center [239, 74] width 86 height 14
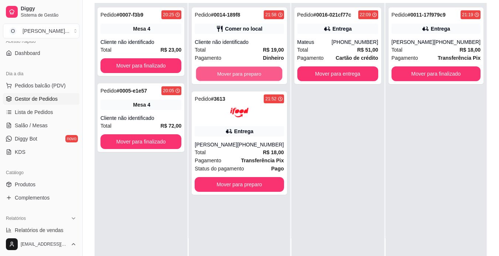
click at [230, 73] on button "Mover para preparo" at bounding box center [239, 74] width 86 height 14
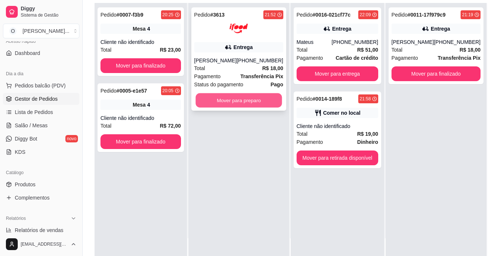
click at [257, 98] on button "Mover para preparo" at bounding box center [238, 100] width 86 height 14
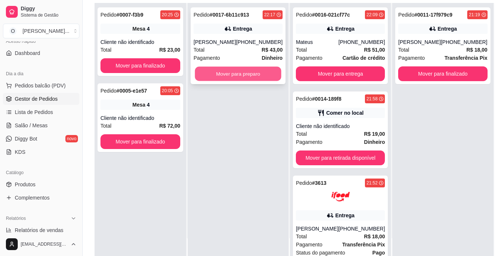
click at [243, 69] on button "Mover para preparo" at bounding box center [238, 74] width 86 height 14
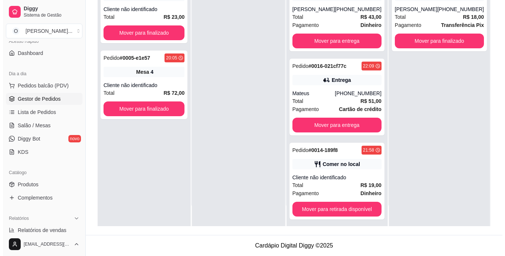
scroll to position [0, 0]
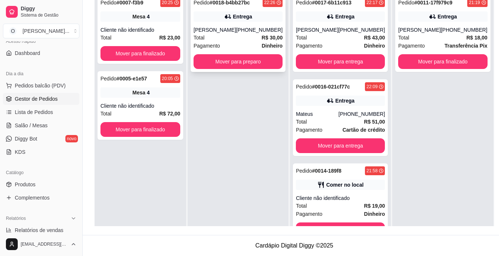
click at [271, 34] on div "[PHONE_NUMBER]" at bounding box center [259, 29] width 47 height 7
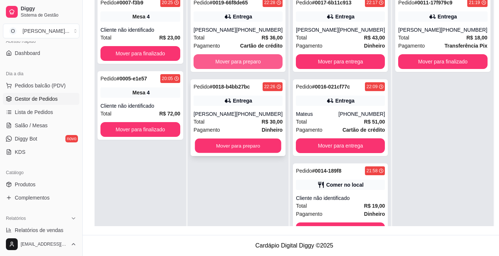
click at [266, 66] on div "Pedido # 0019-66f8de65 22:28 Entrega [PERSON_NAME] [PHONE_NUMBER] Total R$ 36,0…" at bounding box center [238, 119] width 101 height 256
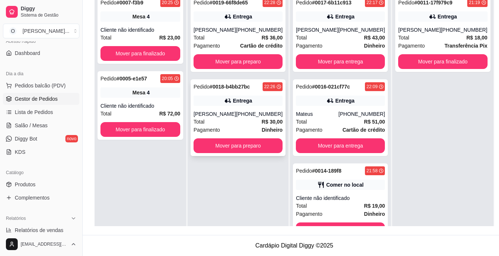
click at [261, 125] on strong "R$ 30,00" at bounding box center [271, 122] width 21 height 6
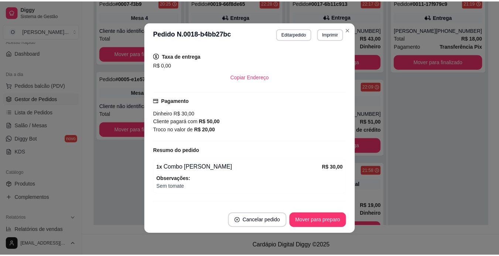
scroll to position [149, 0]
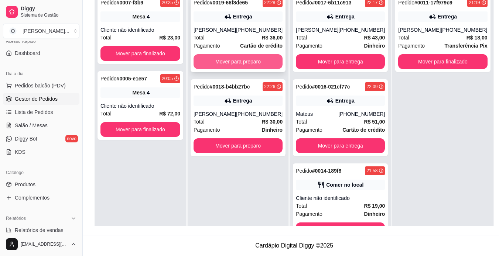
click at [255, 61] on button "Mover para preparo" at bounding box center [238, 61] width 89 height 15
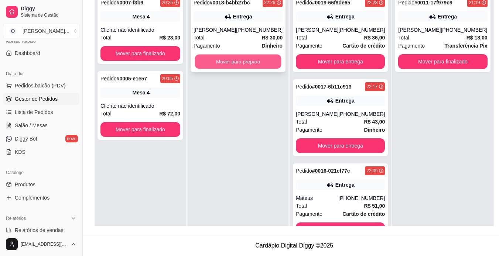
click at [242, 66] on button "Mover para preparo" at bounding box center [238, 62] width 86 height 14
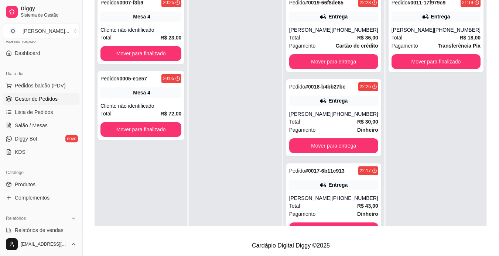
click at [246, 187] on div at bounding box center [235, 119] width 93 height 256
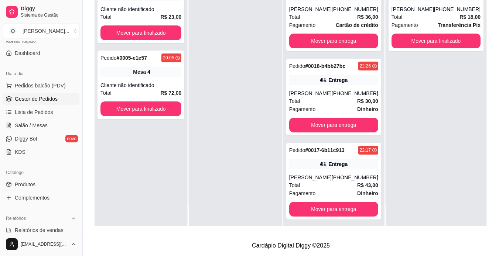
scroll to position [0, 0]
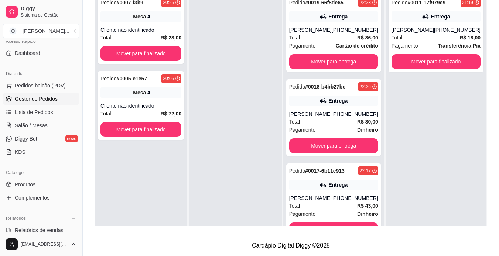
click at [491, 9] on div "Selecione o tipo dos pedidos Todos os pedidos Pedidos sem agendamento Pedidos a…" at bounding box center [291, 73] width 416 height 323
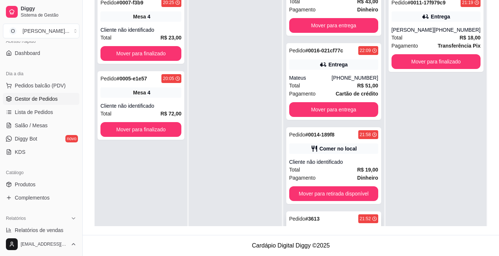
scroll to position [204, 0]
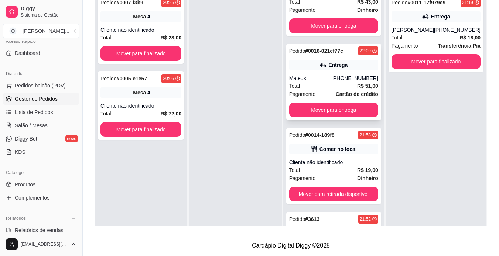
click at [328, 69] on div "Entrega" at bounding box center [337, 64] width 19 height 7
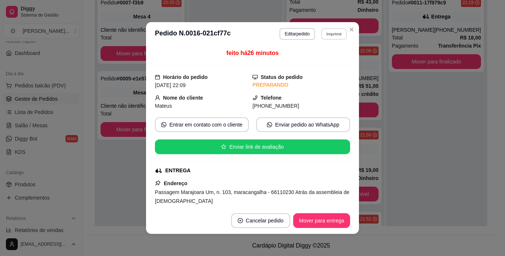
click at [321, 35] on button "Imprimir" at bounding box center [333, 33] width 25 height 11
click at [310, 64] on button "IMPRESSORA" at bounding box center [318, 59] width 52 height 11
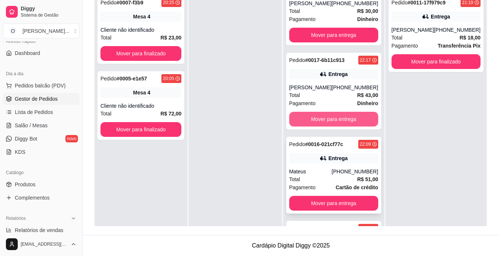
scroll to position [110, 0]
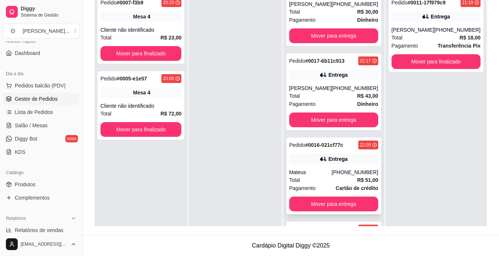
click at [344, 92] on div "[PHONE_NUMBER]" at bounding box center [355, 88] width 47 height 7
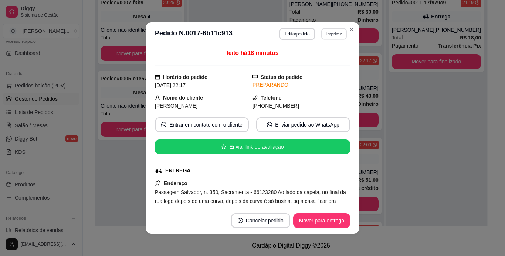
click at [331, 37] on button "Imprimir" at bounding box center [333, 33] width 25 height 11
click at [319, 59] on button "IMPRESSORA" at bounding box center [318, 59] width 52 height 11
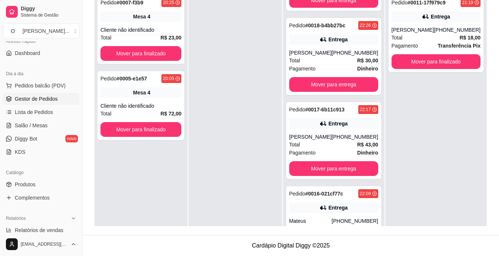
scroll to position [61, 0]
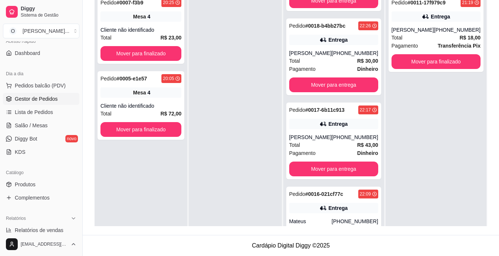
click at [349, 56] on div "[PHONE_NUMBER]" at bounding box center [355, 52] width 47 height 7
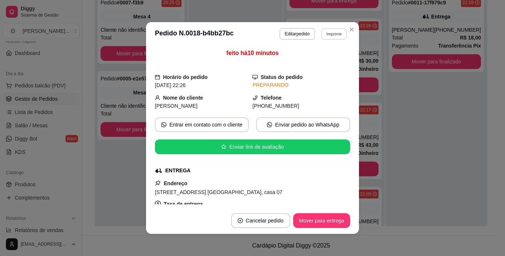
click at [328, 39] on button "Imprimir" at bounding box center [333, 33] width 25 height 11
click at [320, 58] on button "IMPRESSORA" at bounding box center [318, 59] width 52 height 11
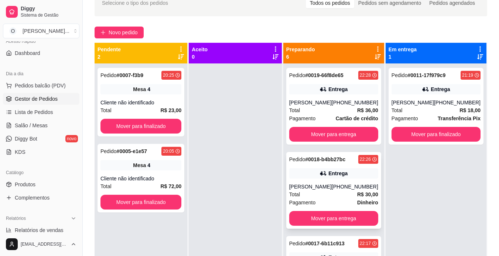
scroll to position [40, 0]
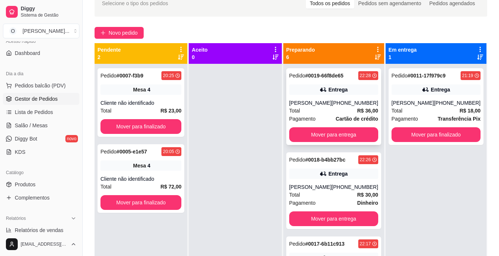
click at [335, 89] on div "Entrega" at bounding box center [337, 89] width 19 height 7
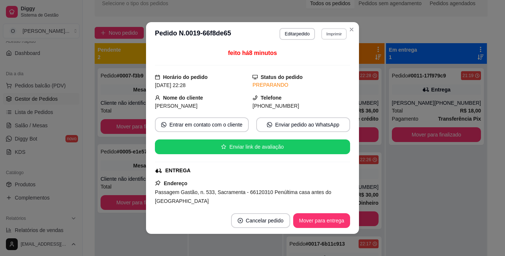
click at [334, 33] on button "Imprimir" at bounding box center [333, 33] width 25 height 11
click at [316, 62] on button "IMPRESSORA" at bounding box center [318, 59] width 52 height 11
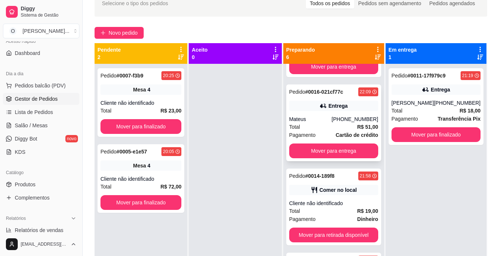
scroll to position [242, 0]
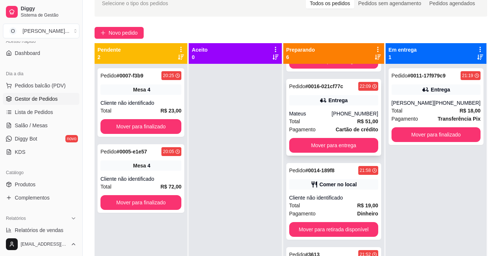
click at [324, 188] on div "Comer no local" at bounding box center [337, 184] width 37 height 7
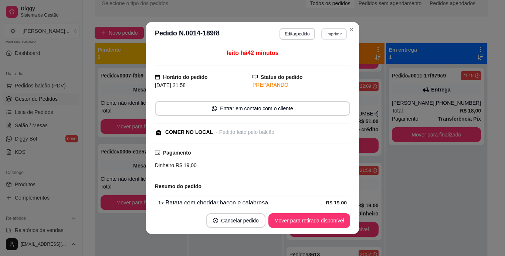
click at [333, 35] on button "Imprimir" at bounding box center [333, 33] width 25 height 11
click at [313, 62] on button "IMPRESSORA" at bounding box center [318, 59] width 52 height 11
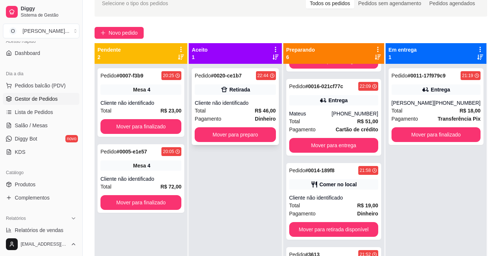
click at [254, 106] on div "Cliente não identificado" at bounding box center [235, 102] width 81 height 7
click at [264, 134] on button "Mover para preparo" at bounding box center [235, 135] width 79 height 14
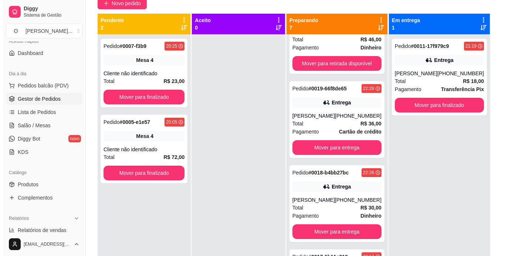
scroll to position [0, 0]
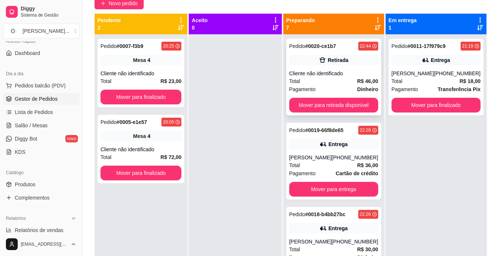
click at [339, 91] on div "Pagamento Dinheiro" at bounding box center [333, 89] width 89 height 8
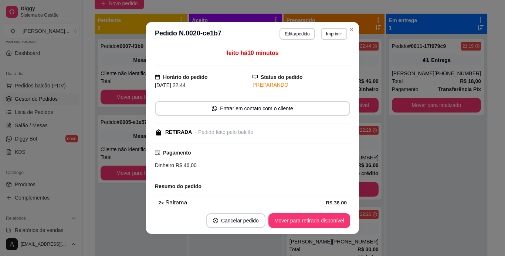
drag, startPoint x: 339, startPoint y: 91, endPoint x: 346, endPoint y: 91, distance: 7.4
click at [346, 91] on div "feito há 10 minutos Horário do pedido [DATE] 22:44 Status do pedido PREPARANDO …" at bounding box center [252, 127] width 195 height 156
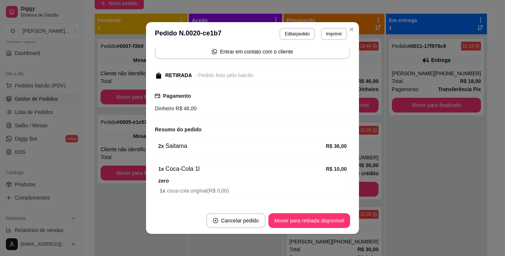
scroll to position [79, 0]
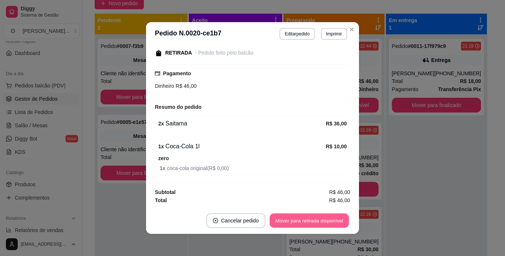
click at [300, 223] on button "Mover para retirada disponível" at bounding box center [308, 221] width 79 height 14
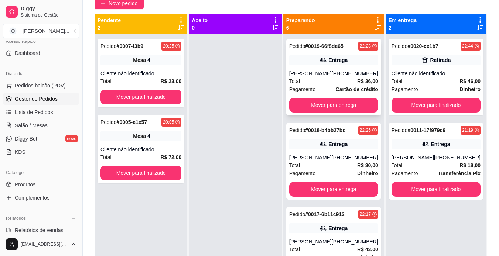
click at [337, 64] on div "Entrega" at bounding box center [333, 60] width 89 height 10
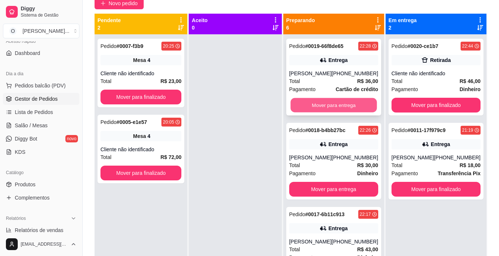
click at [326, 100] on button "Mover para entrega" at bounding box center [333, 105] width 86 height 14
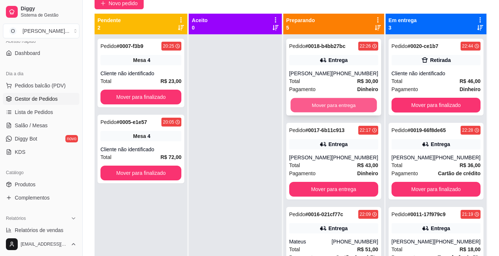
click at [334, 109] on button "Mover para entrega" at bounding box center [333, 105] width 86 height 14
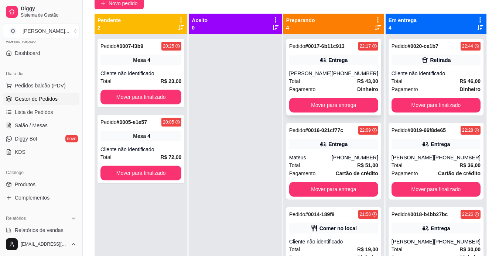
click at [340, 77] on div "Total R$ 43,00" at bounding box center [333, 81] width 89 height 8
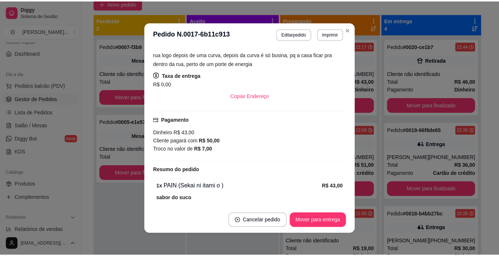
scroll to position [153, 0]
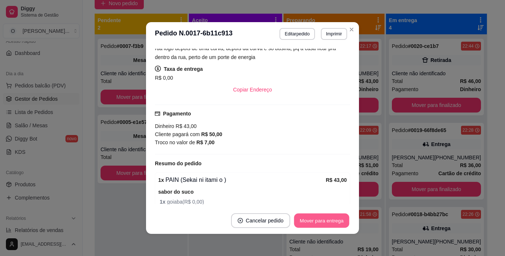
click at [314, 215] on button "Mover para entrega" at bounding box center [321, 221] width 55 height 14
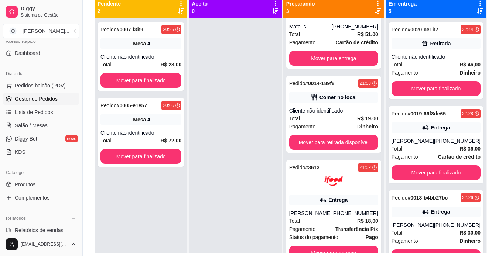
scroll to position [86, 0]
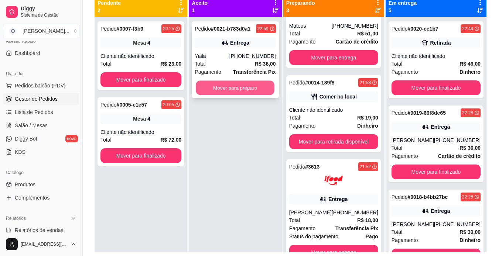
click at [269, 88] on button "Mover para preparo" at bounding box center [235, 88] width 79 height 14
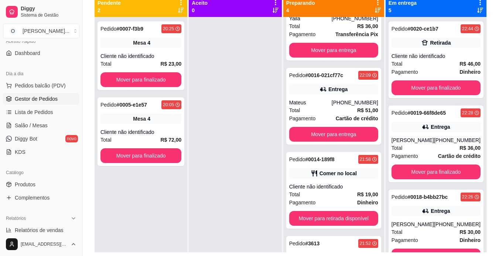
scroll to position [122, 0]
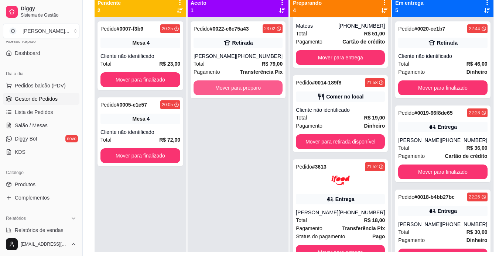
click at [269, 88] on button "Mover para preparo" at bounding box center [238, 88] width 89 height 15
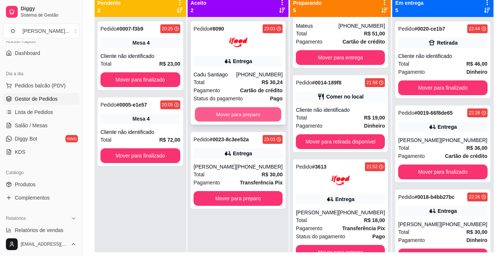
click at [233, 111] on button "Mover para preparo" at bounding box center [238, 114] width 86 height 14
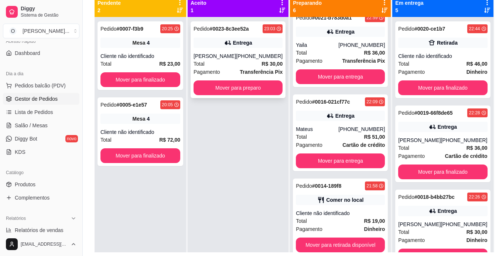
scroll to position [317, 0]
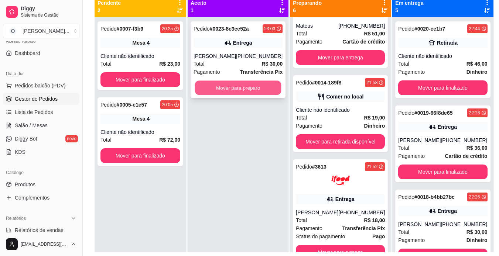
click at [223, 85] on button "Mover para preparo" at bounding box center [238, 88] width 86 height 14
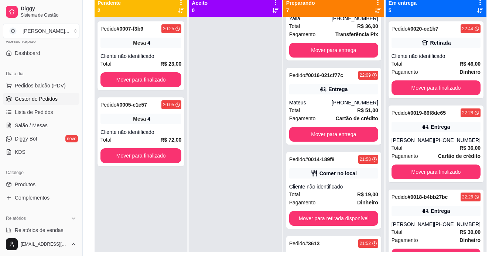
scroll to position [401, 0]
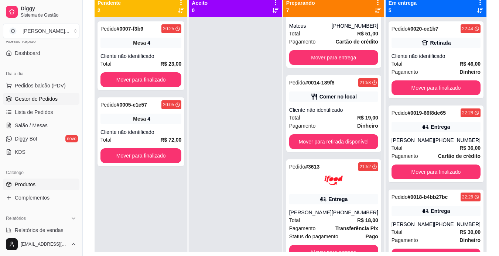
click at [35, 185] on span "Produtos" at bounding box center [25, 184] width 21 height 7
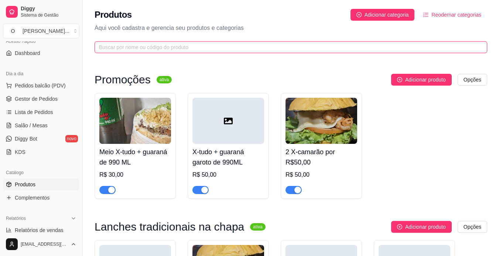
click at [233, 46] on input "text" at bounding box center [288, 47] width 378 height 8
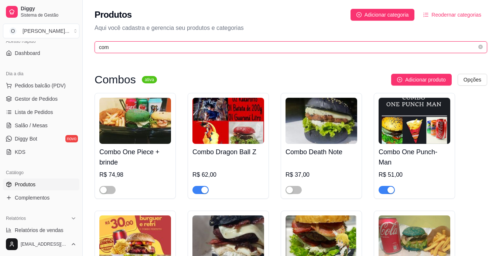
type input "com"
click at [284, 182] on div "Combo Death Note R$ 37,00" at bounding box center [321, 146] width 81 height 106
click at [40, 101] on span "Gestor de Pedidos" at bounding box center [36, 98] width 43 height 7
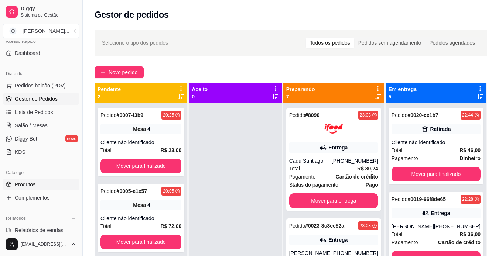
click at [26, 184] on span "Produtos" at bounding box center [25, 184] width 21 height 7
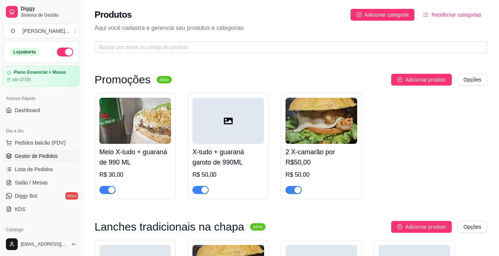
click at [35, 155] on span "Gestor de Pedidos" at bounding box center [36, 156] width 43 height 7
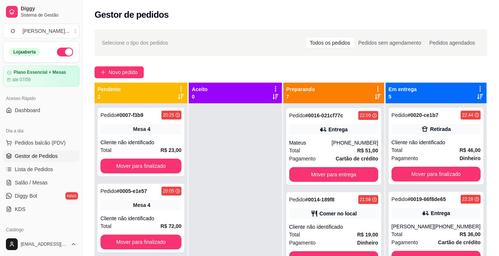
scroll to position [363, 0]
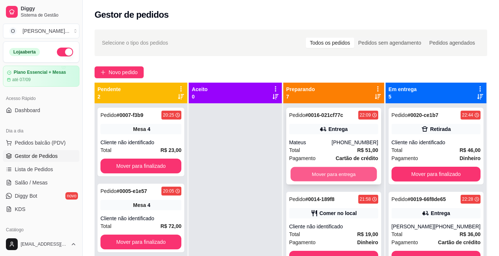
click at [328, 172] on button "Mover para entrega" at bounding box center [333, 174] width 86 height 14
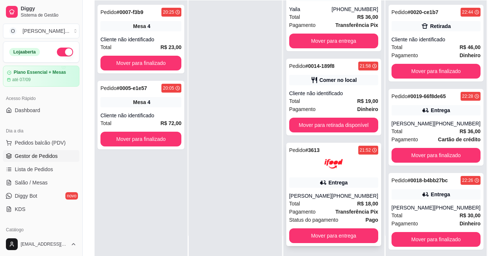
scroll to position [83, 0]
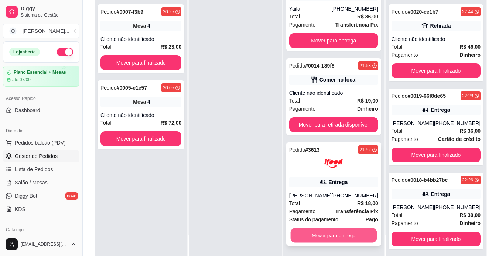
click at [321, 233] on button "Mover para entrega" at bounding box center [333, 236] width 86 height 14
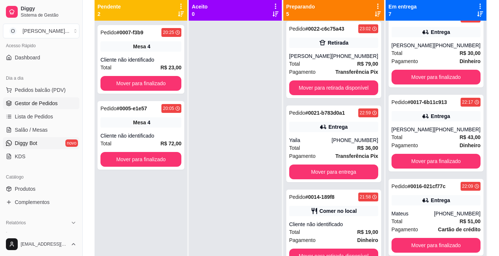
scroll to position [53, 0]
click at [35, 188] on span "Produtos" at bounding box center [25, 188] width 21 height 7
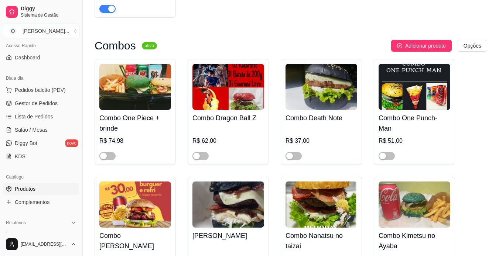
scroll to position [1048, 0]
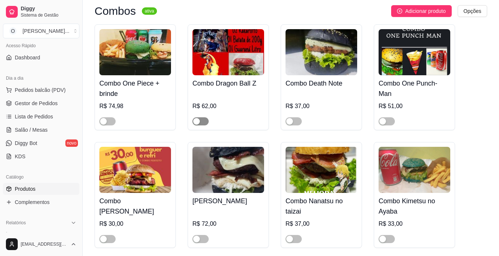
click at [204, 117] on span "button" at bounding box center [200, 121] width 16 height 8
click at [389, 117] on span "button" at bounding box center [387, 121] width 16 height 8
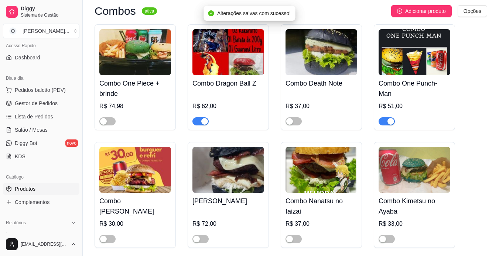
scroll to position [1122, 0]
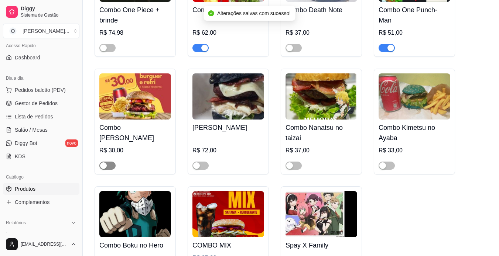
click at [112, 162] on span "button" at bounding box center [107, 166] width 16 height 8
click at [209, 158] on div at bounding box center [228, 162] width 72 height 15
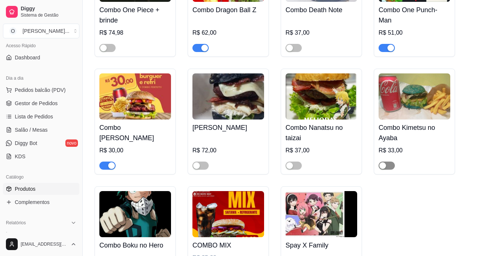
click at [386, 163] on div "button" at bounding box center [382, 166] width 7 height 7
click at [298, 162] on span "button" at bounding box center [293, 166] width 16 height 8
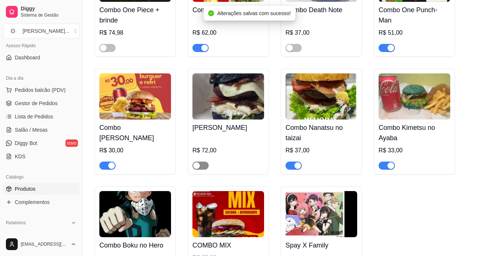
click at [205, 162] on span "button" at bounding box center [200, 166] width 16 height 8
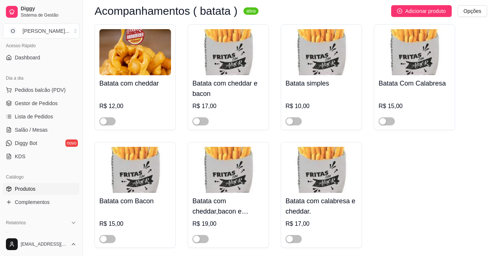
scroll to position [1901, 0]
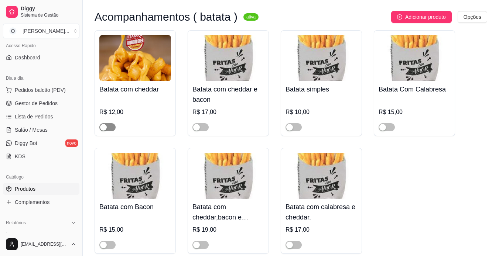
click at [109, 123] on span "button" at bounding box center [107, 127] width 16 height 8
click at [198, 124] on div "button" at bounding box center [196, 127] width 7 height 7
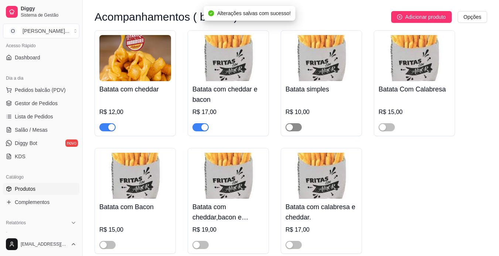
click at [289, 124] on div "button" at bounding box center [289, 127] width 7 height 7
click at [388, 123] on span "button" at bounding box center [387, 127] width 16 height 8
click at [297, 241] on span "button" at bounding box center [293, 245] width 16 height 8
click at [204, 241] on span "button" at bounding box center [200, 245] width 16 height 8
click at [104, 242] on div "button" at bounding box center [103, 245] width 7 height 7
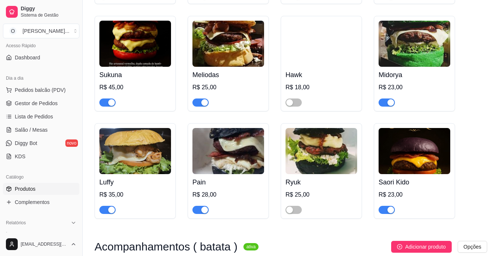
scroll to position [1671, 0]
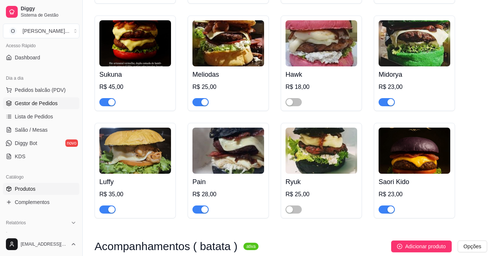
click at [54, 103] on span "Gestor de Pedidos" at bounding box center [36, 103] width 43 height 7
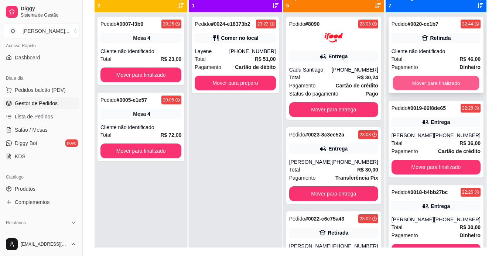
click at [451, 79] on button "Mover para finalizado" at bounding box center [436, 83] width 86 height 14
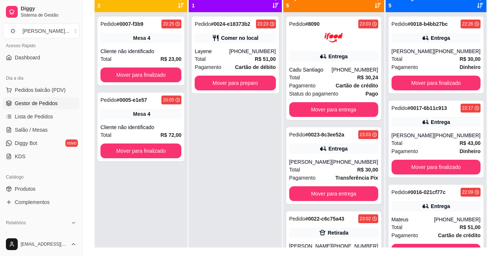
click at [459, 70] on strong "Dinheiro" at bounding box center [469, 67] width 21 height 6
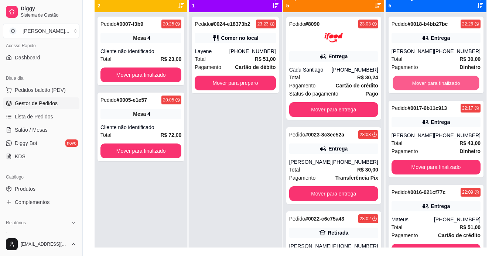
click at [444, 90] on button "Mover para finalizado" at bounding box center [436, 83] width 86 height 14
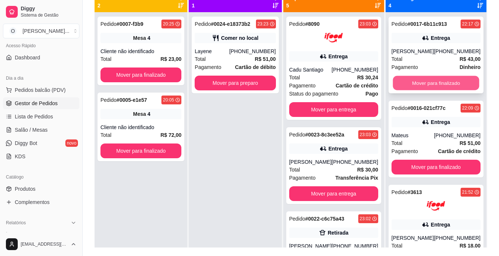
click at [449, 85] on button "Mover para finalizado" at bounding box center [436, 83] width 86 height 14
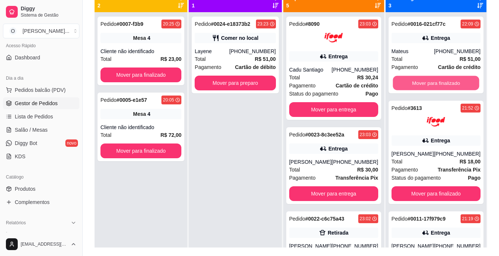
click at [449, 85] on button "Mover para finalizado" at bounding box center [436, 83] width 86 height 14
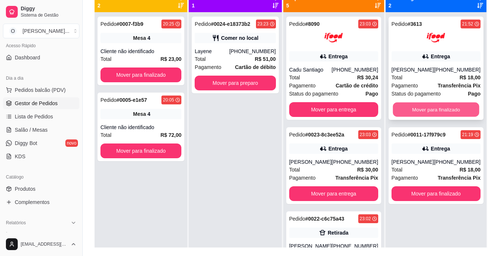
click at [440, 116] on button "Mover para finalizado" at bounding box center [436, 110] width 86 height 14
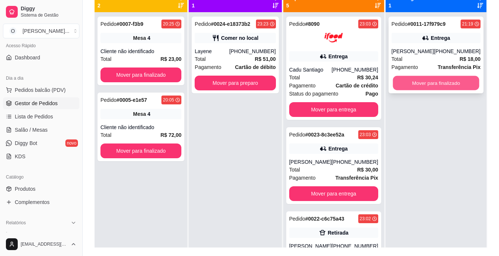
click at [445, 81] on button "Mover para finalizado" at bounding box center [436, 83] width 86 height 14
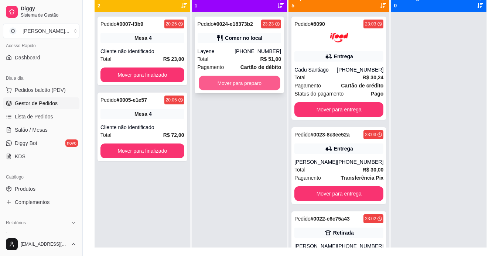
click at [259, 80] on button "Mover para preparo" at bounding box center [239, 83] width 81 height 14
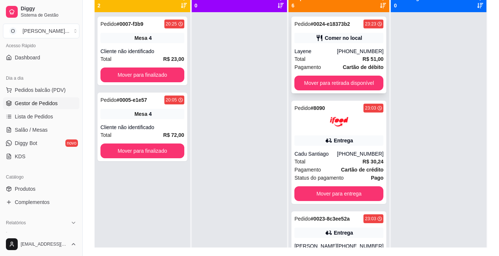
click at [322, 58] on div "Total R$ 51,00" at bounding box center [338, 59] width 89 height 8
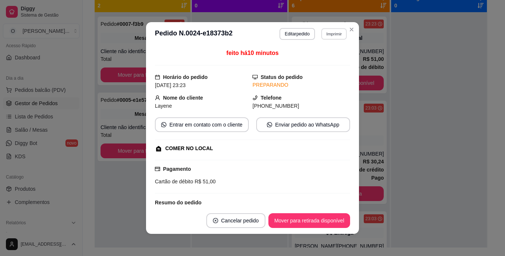
click at [331, 34] on button "Imprimir" at bounding box center [333, 33] width 25 height 11
click at [322, 62] on button "IMPRESSORA" at bounding box center [318, 59] width 52 height 11
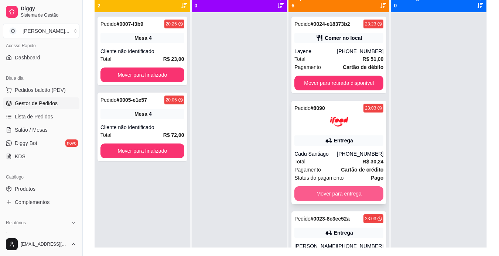
click at [346, 190] on button "Mover para entrega" at bounding box center [338, 194] width 89 height 15
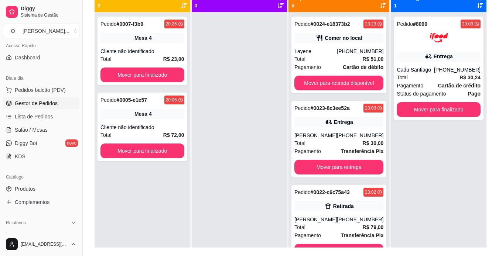
click at [411, 86] on span "Pagamento" at bounding box center [410, 86] width 27 height 8
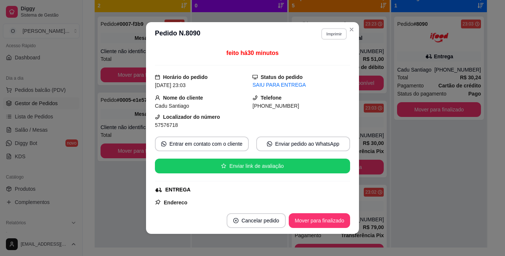
click at [338, 33] on button "Imprimir" at bounding box center [333, 33] width 25 height 11
click at [329, 61] on button "IMPRESSORA" at bounding box center [318, 59] width 52 height 11
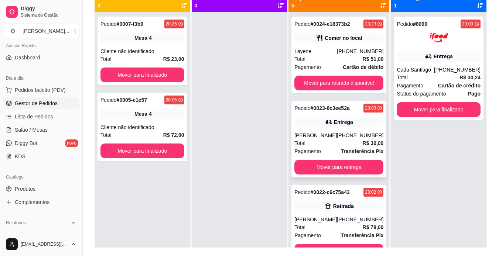
click at [346, 142] on div "Total R$ 30,00" at bounding box center [338, 143] width 89 height 8
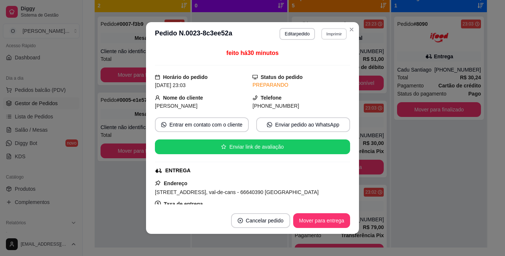
click at [333, 36] on button "Imprimir" at bounding box center [333, 33] width 25 height 11
click at [329, 60] on button "IMPRESSORA" at bounding box center [318, 59] width 52 height 11
click at [323, 218] on button "Mover para entrega" at bounding box center [321, 221] width 55 height 14
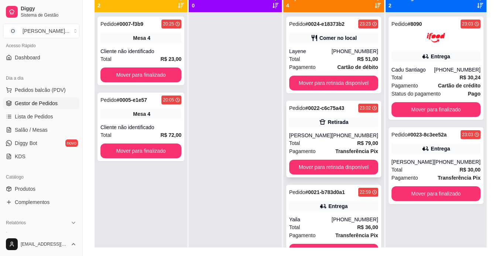
click at [352, 137] on div "[PHONE_NUMBER]" at bounding box center [355, 135] width 47 height 7
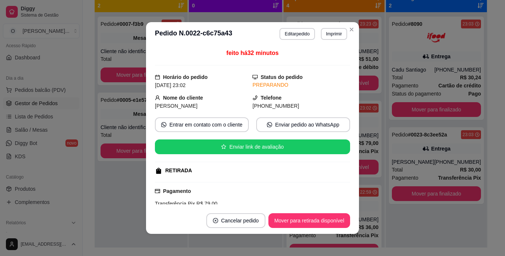
scroll to position [73, 0]
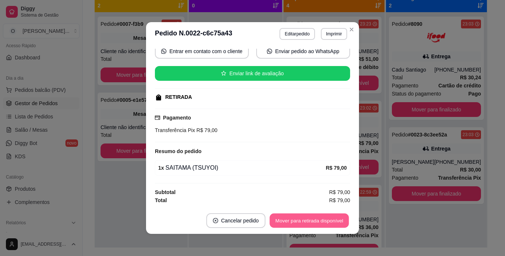
click at [309, 215] on button "Mover para retirada disponível" at bounding box center [308, 221] width 79 height 14
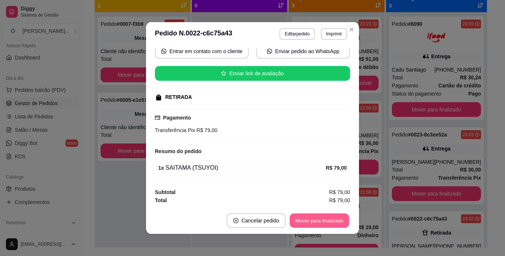
click at [309, 215] on button "Mover para finalizado" at bounding box center [319, 221] width 59 height 14
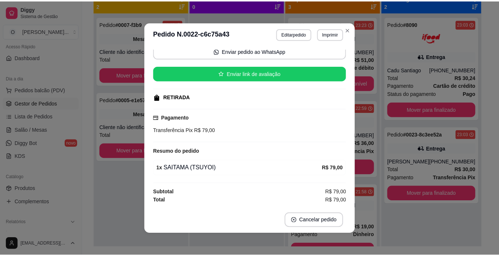
scroll to position [57, 0]
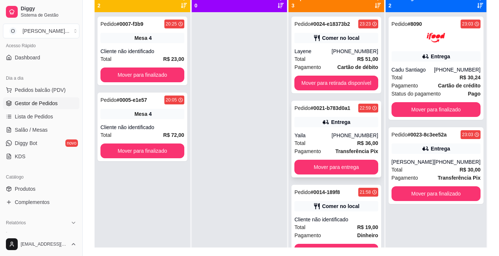
click at [341, 140] on div "Total R$ 36,00" at bounding box center [336, 143] width 84 height 8
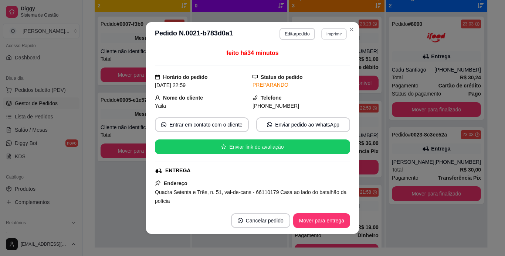
click at [328, 31] on button "Imprimir" at bounding box center [333, 33] width 25 height 11
click at [320, 57] on button "IMPRESSORA" at bounding box center [318, 59] width 52 height 11
click at [309, 215] on button "Mover para entrega" at bounding box center [321, 221] width 55 height 14
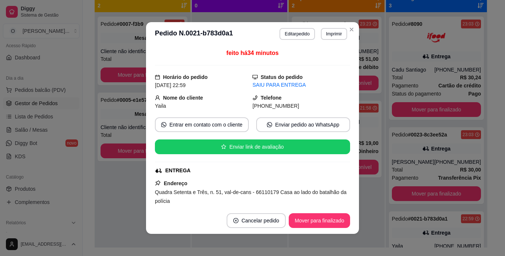
click at [356, 220] on footer "Cancelar pedido Mover para finalizado" at bounding box center [252, 221] width 213 height 27
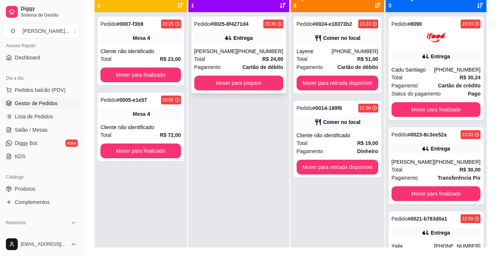
click at [237, 54] on div "[PERSON_NAME]" at bounding box center [215, 51] width 42 height 7
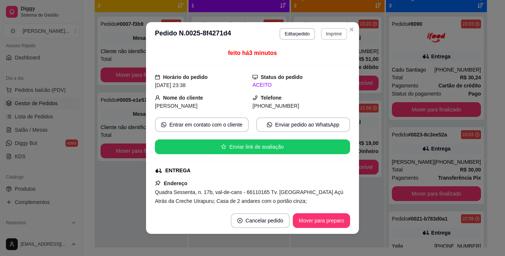
click at [329, 34] on button "Imprimir" at bounding box center [334, 34] width 26 height 12
click at [326, 61] on button "IMPRESSORA" at bounding box center [318, 59] width 52 height 11
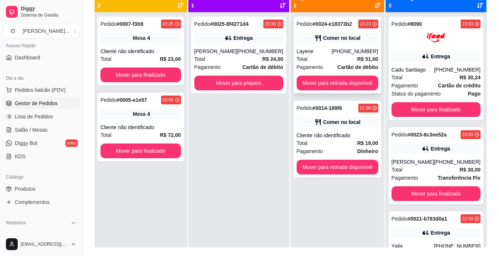
click at [341, 35] on div "Comer no local" at bounding box center [341, 37] width 37 height 7
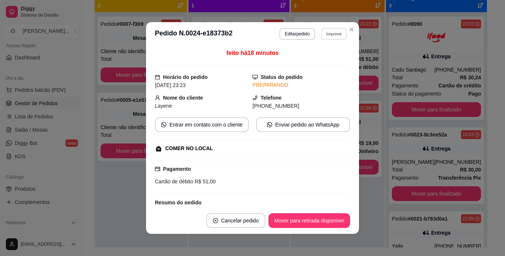
click at [333, 36] on button "Imprimir" at bounding box center [333, 33] width 25 height 11
click at [317, 61] on button "IMPRESSORA" at bounding box center [318, 59] width 52 height 11
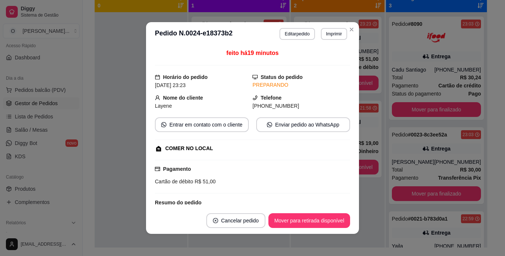
click at [317, 61] on div "feito há 19 minutos" at bounding box center [252, 57] width 195 height 17
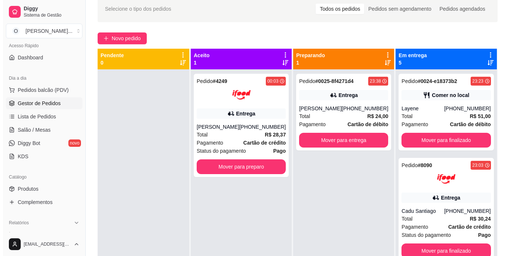
scroll to position [34, 0]
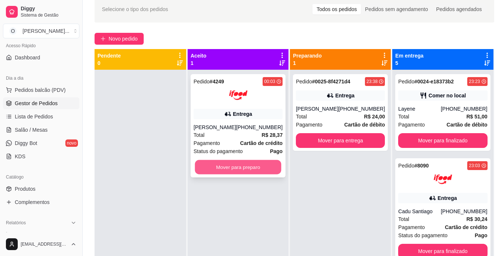
click at [228, 171] on button "Mover para preparo" at bounding box center [238, 167] width 86 height 14
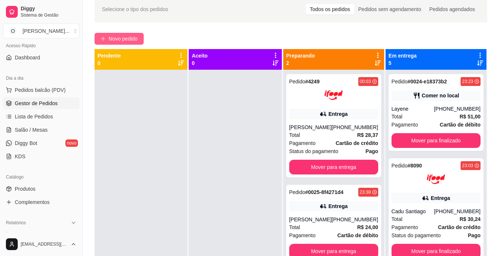
click at [118, 35] on span "Novo pedido" at bounding box center [123, 39] width 29 height 8
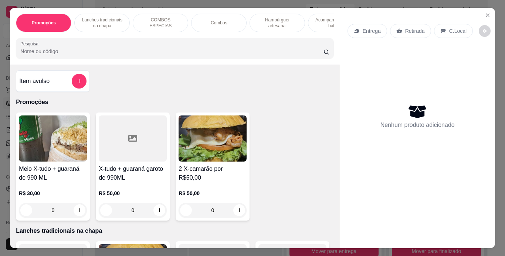
click at [94, 17] on p "Lanches tradicionais na chapa" at bounding box center [102, 23] width 43 height 12
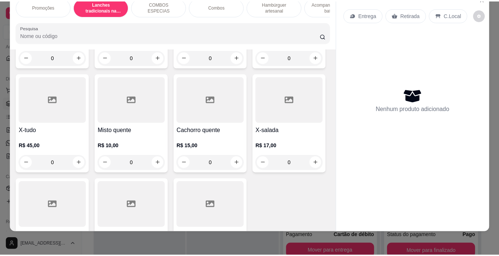
scroll to position [474, 0]
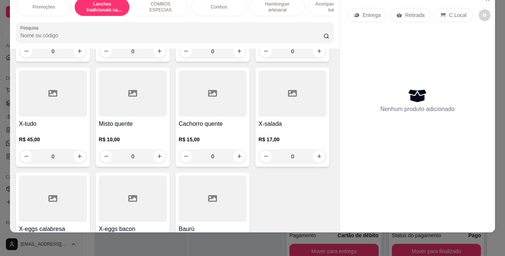
click at [258, 59] on div "0" at bounding box center [292, 51] width 68 height 15
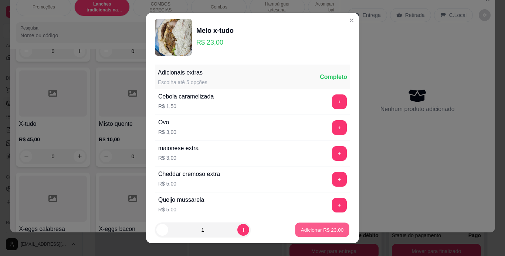
click at [332, 228] on p "Adicionar R$ 23,00" at bounding box center [322, 230] width 43 height 7
type input "1"
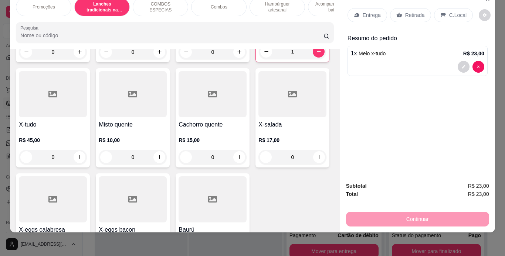
click at [416, 11] on p "Retirada" at bounding box center [415, 14] width 20 height 7
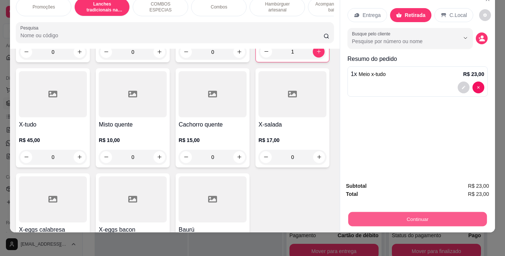
click at [415, 212] on button "Continuar" at bounding box center [417, 219] width 138 height 14
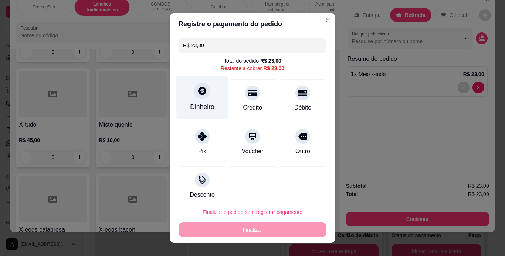
click at [188, 97] on div "Dinheiro" at bounding box center [202, 97] width 52 height 43
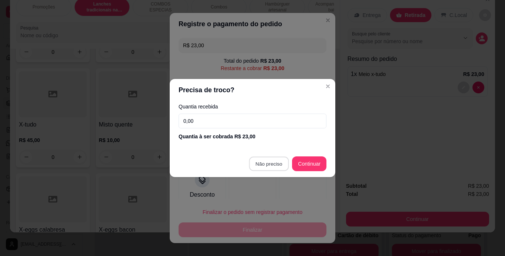
type input "R$ 0,00"
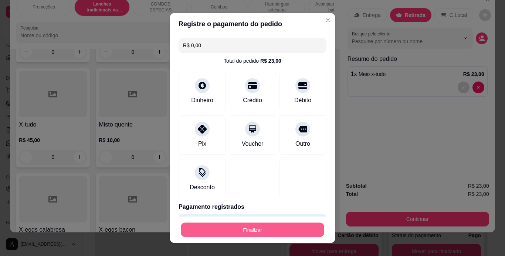
click at [247, 229] on button "Finalizar" at bounding box center [252, 230] width 143 height 14
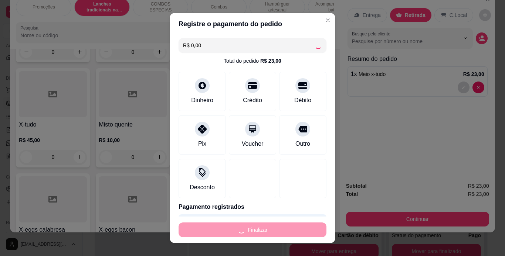
type input "0"
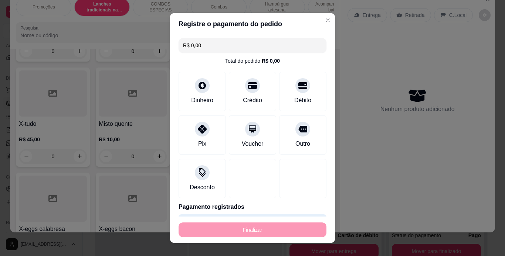
type input "-R$ 23,00"
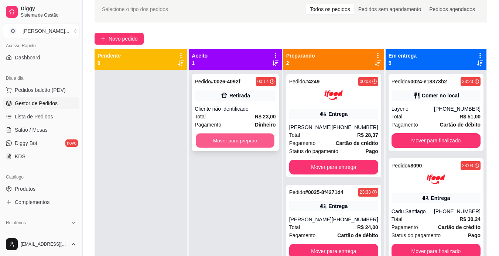
click at [252, 137] on button "Mover para preparo" at bounding box center [235, 141] width 79 height 14
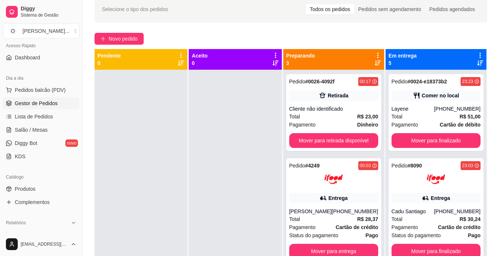
click at [151, 142] on div at bounding box center [141, 198] width 93 height 256
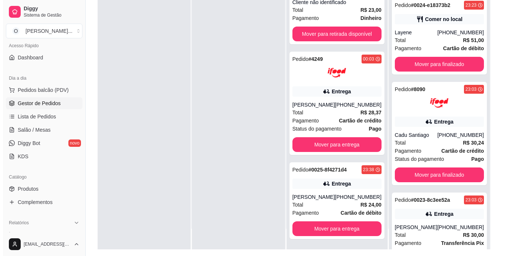
scroll to position [90, 0]
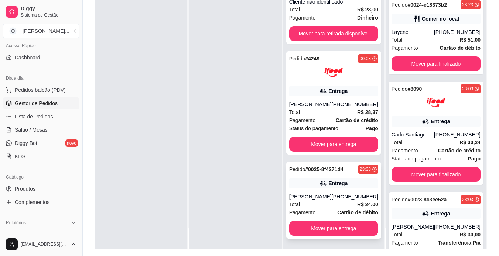
click at [336, 181] on div "Entrega" at bounding box center [337, 183] width 19 height 7
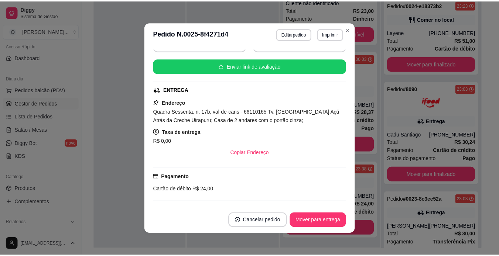
scroll to position [82, 0]
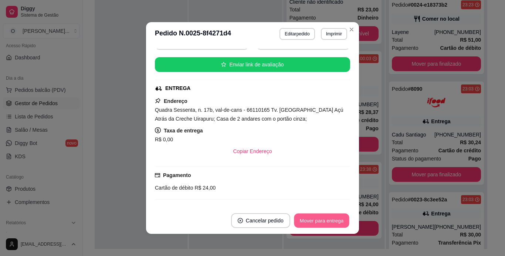
click at [329, 220] on button "Mover para entrega" at bounding box center [321, 221] width 55 height 14
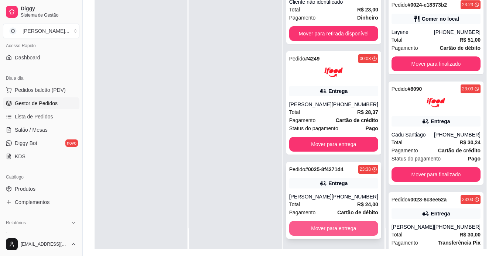
click at [340, 225] on button "Mover para entrega" at bounding box center [333, 228] width 89 height 15
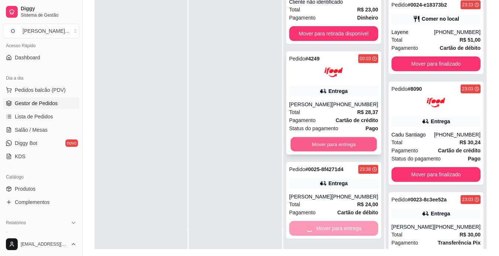
click at [344, 145] on button "Mover para entrega" at bounding box center [333, 144] width 86 height 14
click at [248, 128] on div at bounding box center [235, 121] width 93 height 256
click at [256, 117] on div at bounding box center [235, 121] width 93 height 256
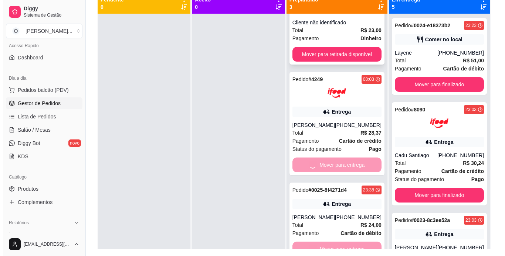
scroll to position [0, 0]
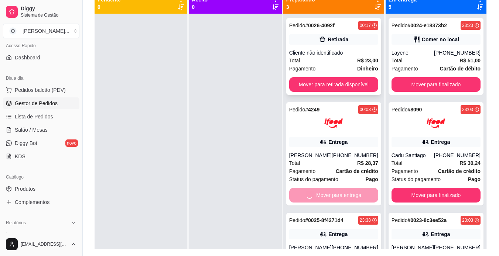
click at [311, 42] on div "Retirada" at bounding box center [333, 39] width 89 height 10
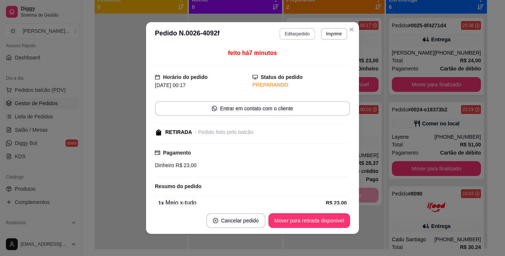
click at [305, 35] on button "Editar pedido" at bounding box center [296, 34] width 35 height 12
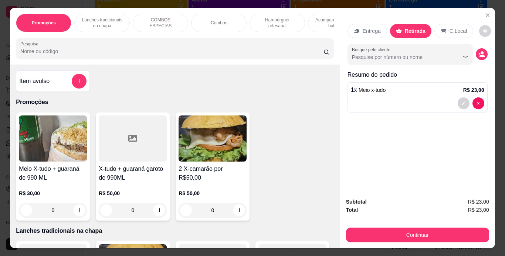
click at [103, 25] on p "Lanches tradicionais na chapa" at bounding box center [102, 23] width 43 height 12
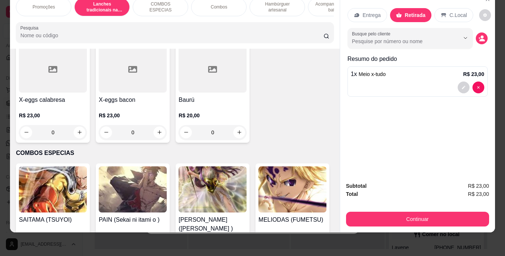
scroll to position [604, 0]
click at [79, 34] on div "0" at bounding box center [53, 27] width 68 height 15
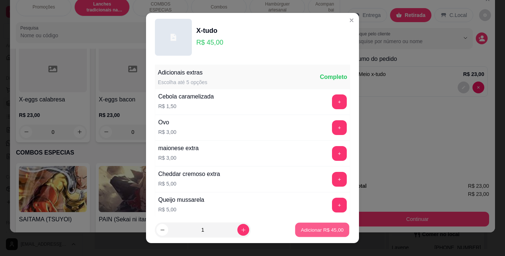
click at [319, 233] on p "Adicionar R$ 45,00" at bounding box center [322, 230] width 43 height 7
type input "1"
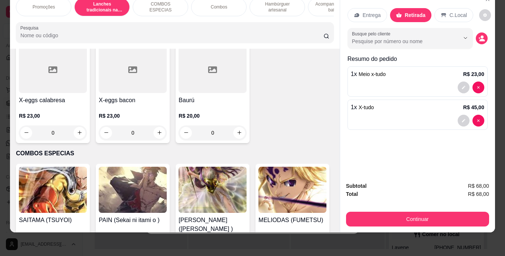
scroll to position [605, 0]
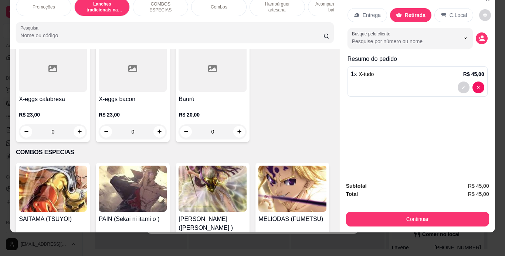
type input "0"
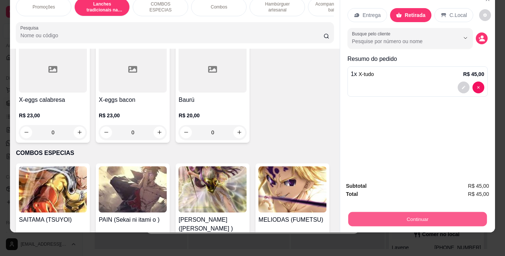
click at [395, 214] on button "Continuar" at bounding box center [417, 219] width 138 height 14
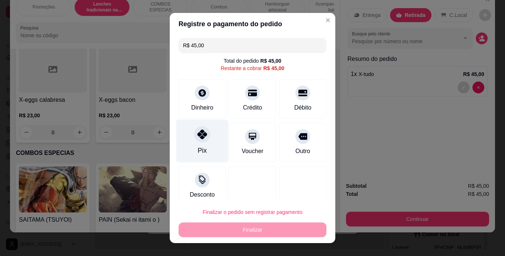
click at [194, 137] on div at bounding box center [202, 134] width 16 height 16
type input "R$ 0,00"
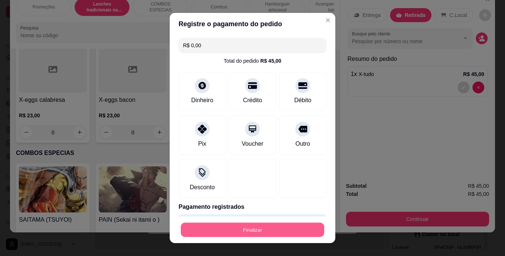
click at [257, 229] on button "Finalizar" at bounding box center [252, 230] width 143 height 14
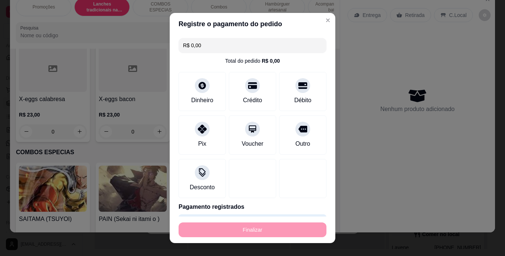
type input "0"
type input "-R$ 45,00"
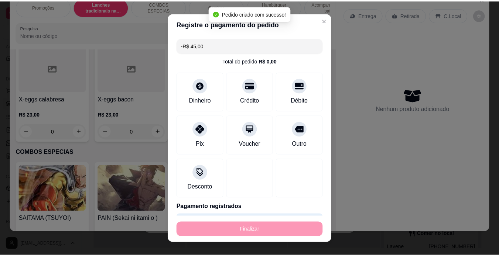
scroll to position [603, 0]
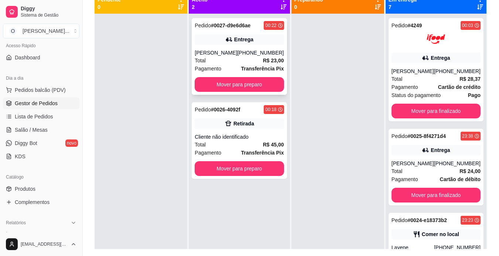
click at [255, 53] on div "[PHONE_NUMBER]" at bounding box center [260, 52] width 47 height 7
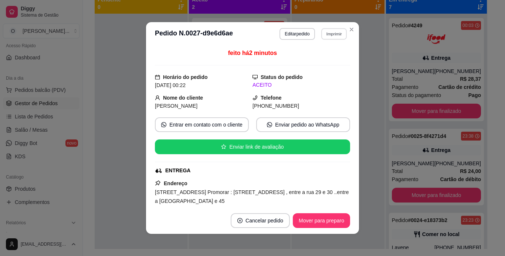
click at [325, 36] on button "Imprimir" at bounding box center [333, 33] width 25 height 11
click at [321, 59] on button "IMPRESSORA" at bounding box center [318, 60] width 54 height 12
click at [329, 219] on button "Mover para preparo" at bounding box center [320, 221] width 55 height 14
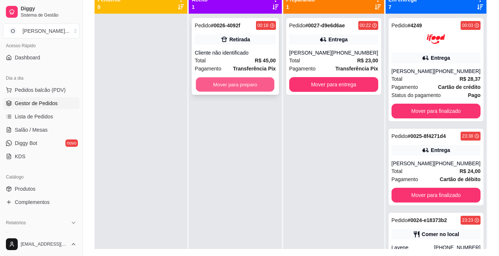
click at [250, 81] on button "Mover para preparo" at bounding box center [235, 85] width 79 height 14
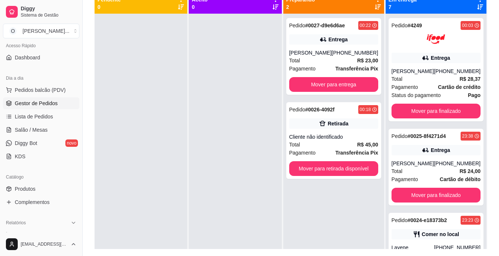
scroll to position [0, 0]
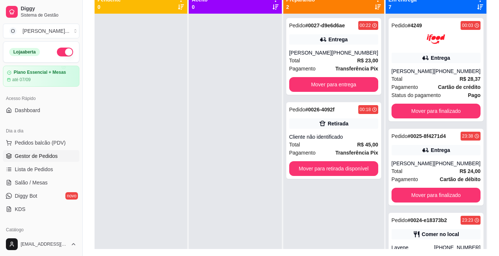
click at [58, 52] on button "button" at bounding box center [65, 52] width 16 height 9
click at [342, 53] on div "[PHONE_NUMBER]" at bounding box center [355, 52] width 47 height 7
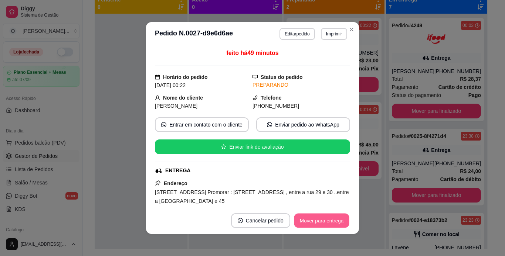
click at [315, 223] on button "Mover para entrega" at bounding box center [321, 221] width 55 height 14
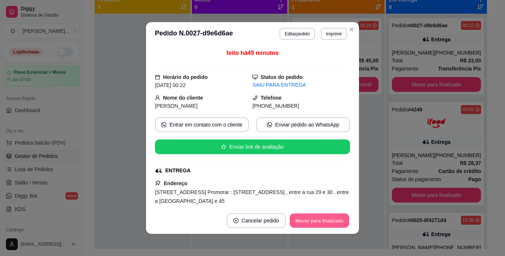
click at [315, 223] on button "Mover para finalizado" at bounding box center [319, 221] width 59 height 14
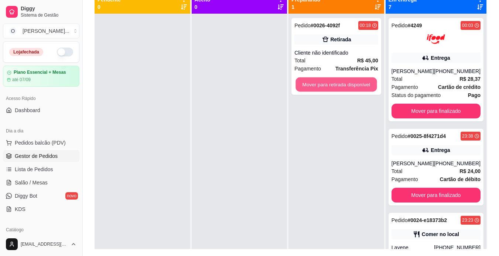
click at [371, 85] on button "Mover para retirada disponível" at bounding box center [336, 85] width 81 height 14
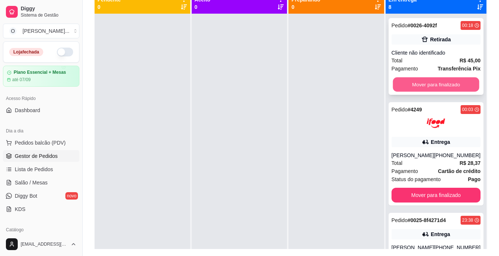
click at [424, 83] on button "Mover para finalizado" at bounding box center [436, 85] width 86 height 14
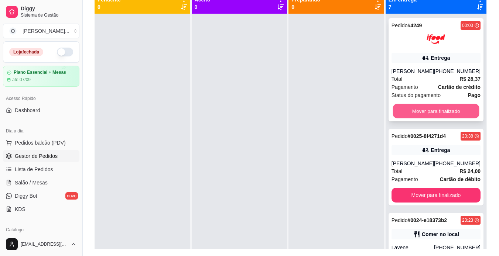
click at [423, 109] on button "Mover para finalizado" at bounding box center [436, 111] width 86 height 14
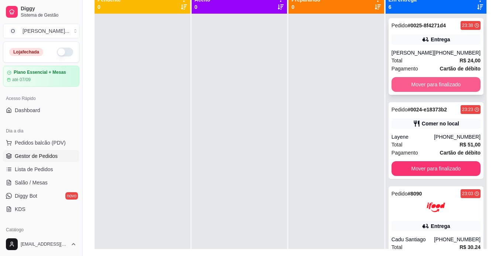
click at [418, 88] on button "Mover para finalizado" at bounding box center [435, 84] width 89 height 15
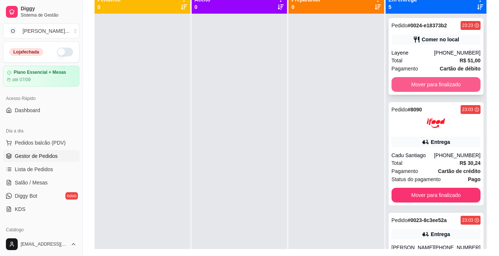
click at [417, 86] on button "Mover para finalizado" at bounding box center [435, 84] width 89 height 15
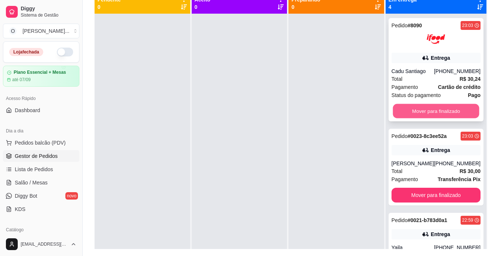
click at [416, 108] on button "Mover para finalizado" at bounding box center [436, 111] width 86 height 14
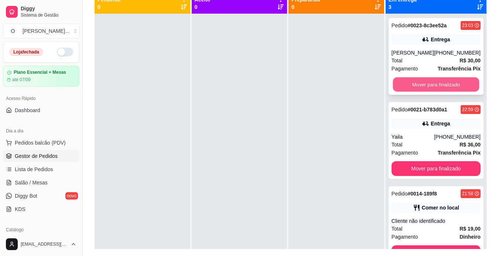
click at [415, 86] on button "Mover para finalizado" at bounding box center [436, 85] width 86 height 14
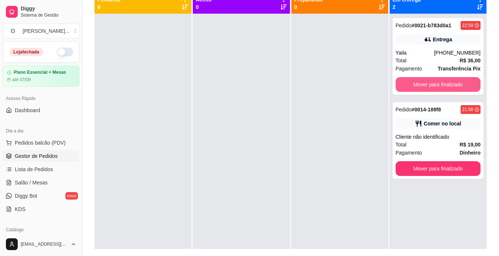
click at [415, 86] on button "Mover para finalizado" at bounding box center [438, 84] width 85 height 15
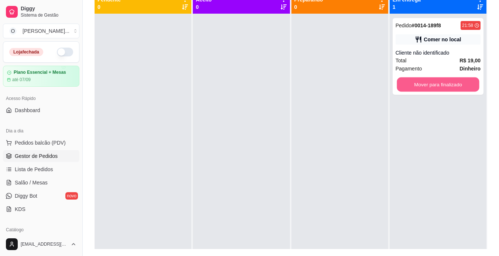
click at [415, 86] on button "Mover para finalizado" at bounding box center [438, 85] width 82 height 14
